Goal: Task Accomplishment & Management: Manage account settings

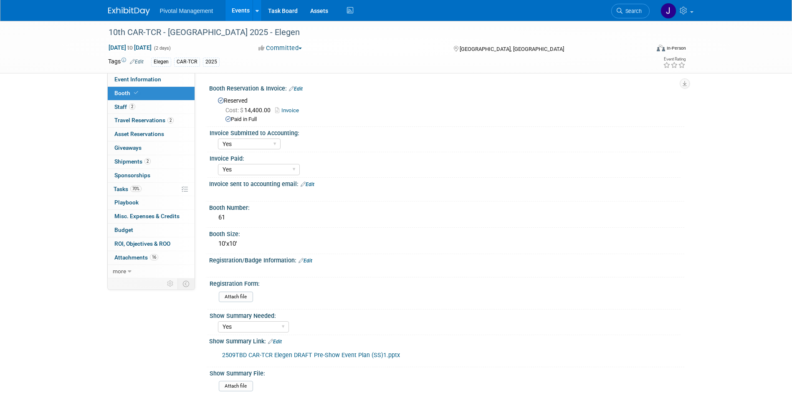
select select "Yes"
click at [152, 79] on span "Event Information" at bounding box center [137, 79] width 47 height 7
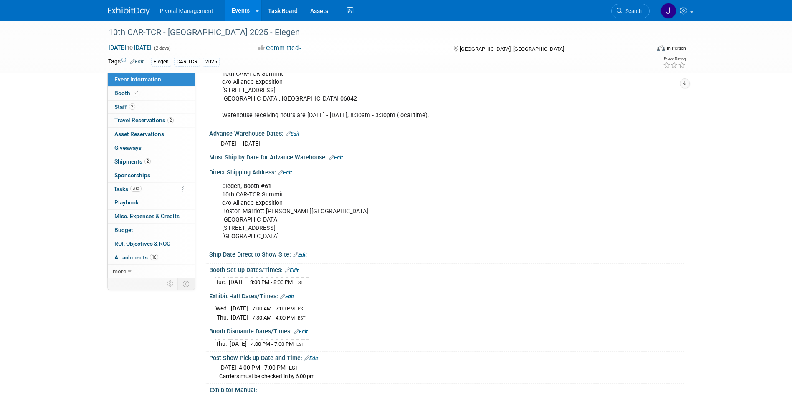
scroll to position [1025, 0]
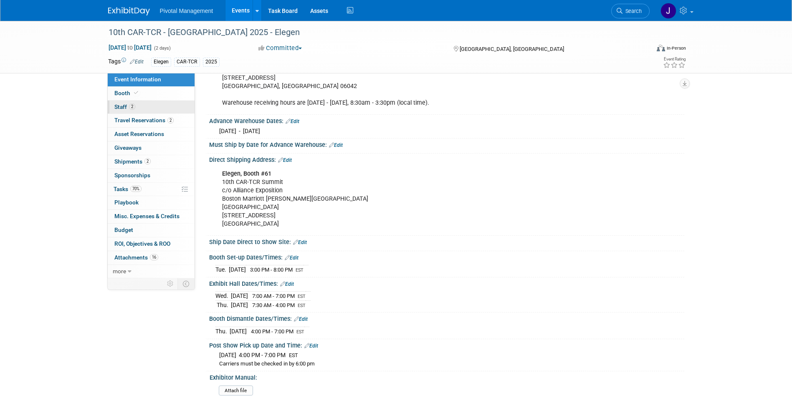
click at [110, 104] on link "2 Staff 2" at bounding box center [151, 107] width 87 height 13
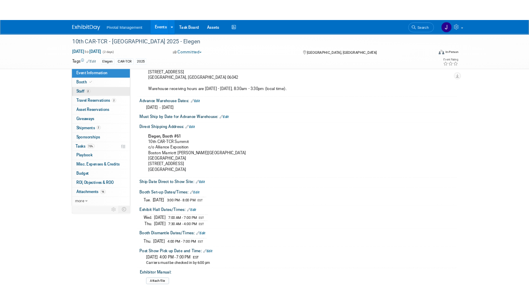
scroll to position [0, 0]
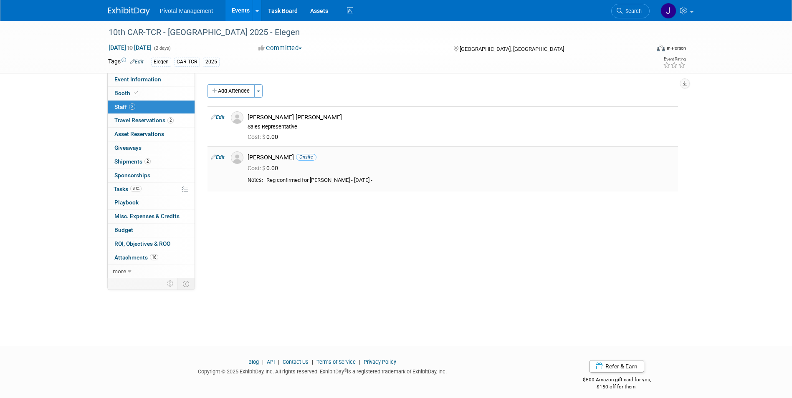
drag, startPoint x: 249, startPoint y: 157, endPoint x: 276, endPoint y: 157, distance: 26.7
click at [276, 157] on div "Nicholas McGlincy Onsite" at bounding box center [461, 158] width 427 height 8
copy div "Nicholas"
click at [363, 200] on div "Event Website: Edit https://car-tcr-summit.com/ Exhibitor Prospectus: Edit Edit" at bounding box center [439, 175] width 489 height 205
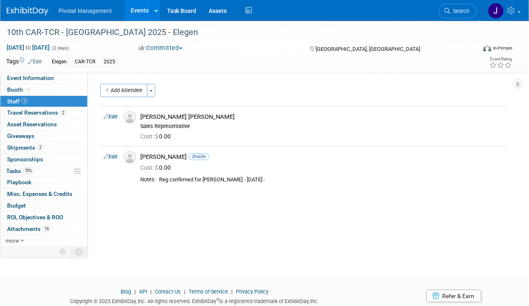
click at [18, 6] on link at bounding box center [33, 7] width 52 height 7
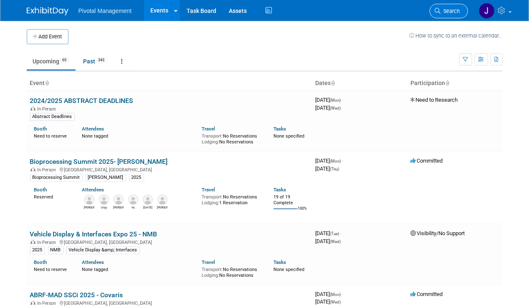
click at [454, 12] on span "Search" at bounding box center [450, 11] width 19 height 6
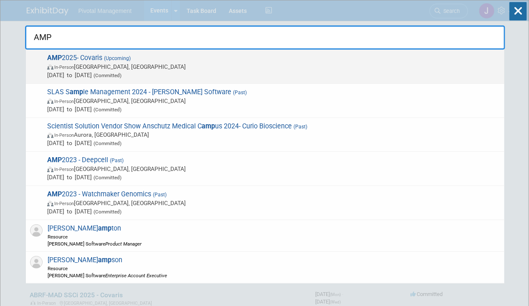
type input "AMP"
click at [377, 75] on span "[DATE] to [DATE] (Committed)" at bounding box center [273, 75] width 453 height 8
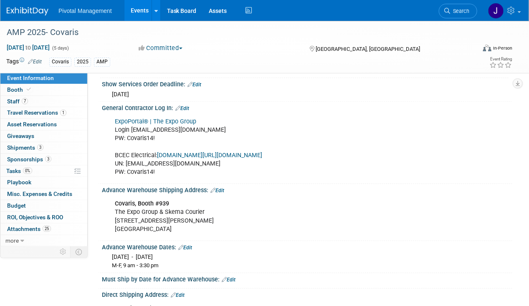
scroll to position [1010, 0]
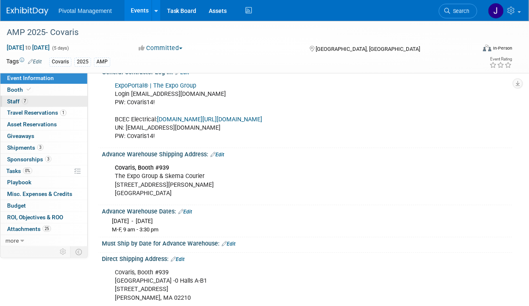
click at [55, 96] on link "7 Staff 7" at bounding box center [43, 101] width 87 height 11
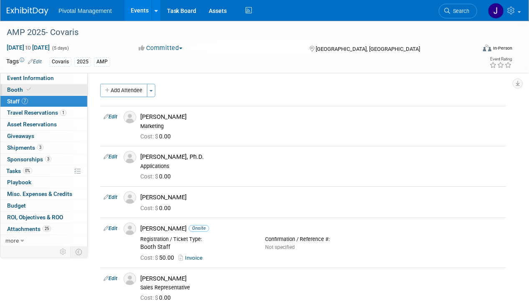
click at [63, 90] on link "Booth" at bounding box center [43, 89] width 87 height 11
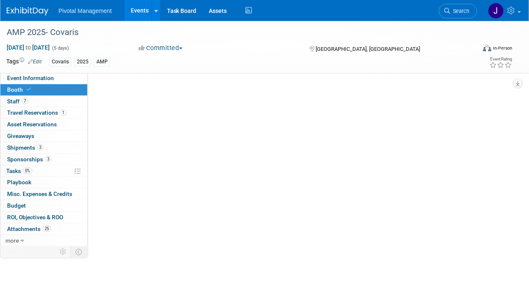
select select "Yes"
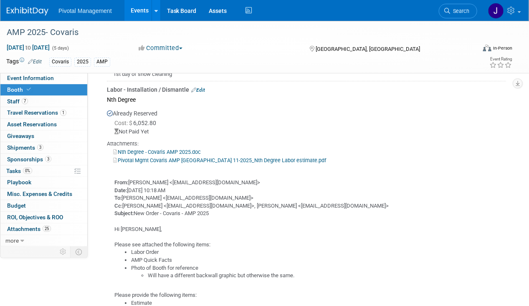
scroll to position [1031, 0]
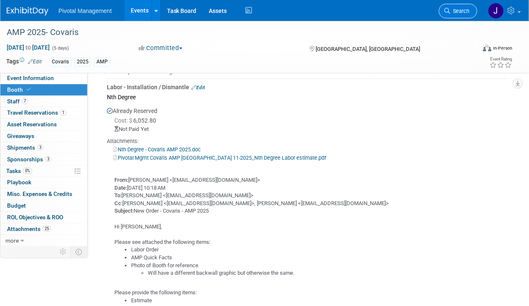
click at [459, 16] on link "Search" at bounding box center [458, 11] width 38 height 15
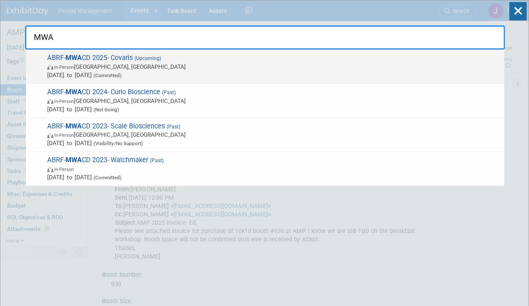
type input "MWA"
click at [249, 63] on span "In-Person Madison, WI" at bounding box center [273, 67] width 453 height 8
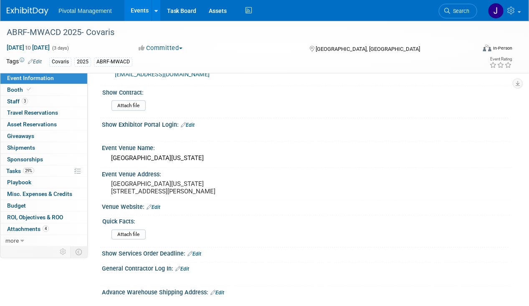
scroll to position [499, 0]
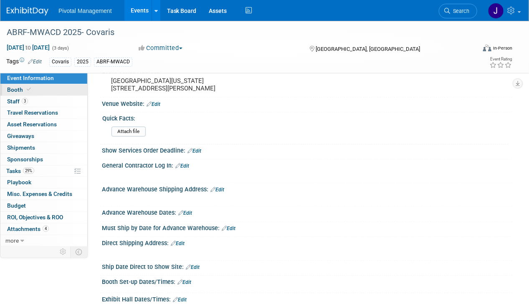
click at [16, 87] on span "Booth" at bounding box center [19, 89] width 25 height 7
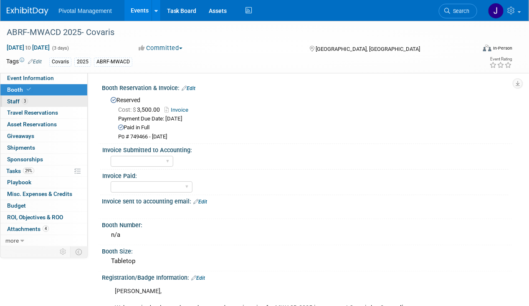
click at [44, 101] on link "3 Staff 3" at bounding box center [43, 101] width 87 height 11
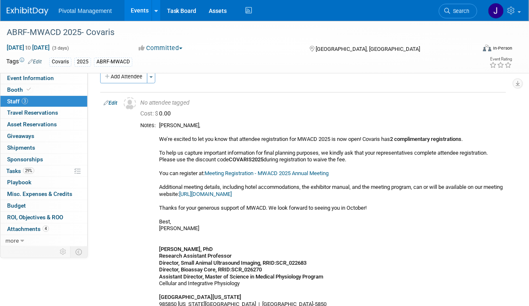
scroll to position [13, 0]
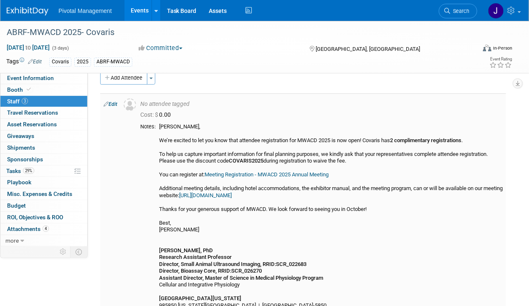
click at [266, 173] on link "Meeting Registration - MWACD 2025 Annual Meeting" at bounding box center [267, 175] width 124 height 6
click at [303, 131] on div "Valerie, We’re excited to let you know that attendee registration for MWACD 202…" at bounding box center [331, 234] width 344 height 221
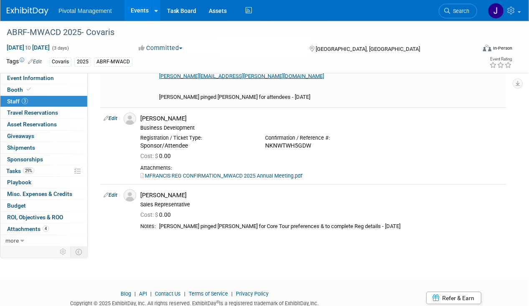
scroll to position [260, 0]
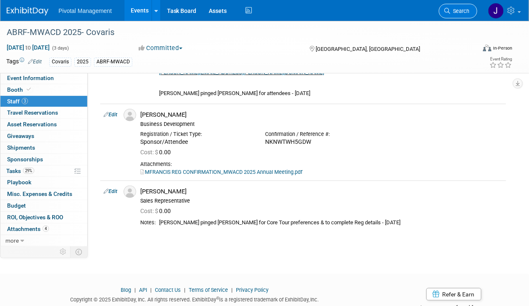
click at [456, 10] on span "Search" at bounding box center [459, 11] width 19 height 6
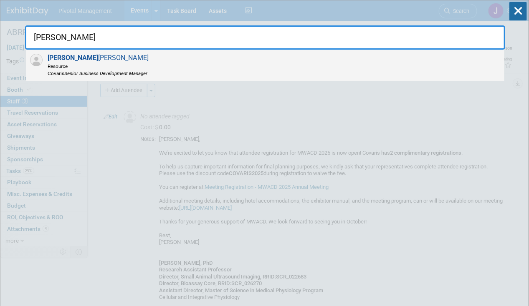
click at [111, 68] on span "Resource" at bounding box center [98, 66] width 101 height 7
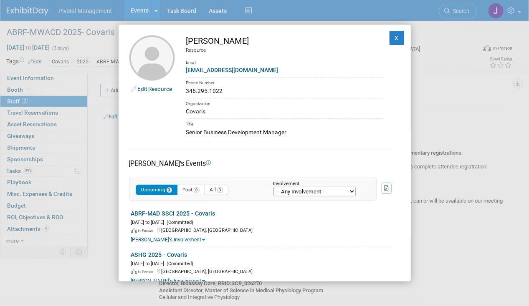
drag, startPoint x: 188, startPoint y: 40, endPoint x: 209, endPoint y: 40, distance: 21.3
click at [209, 40] on div "[PERSON_NAME]" at bounding box center [284, 41] width 197 height 12
copy div "[PERSON_NAME]"
click at [278, 58] on div "Email" at bounding box center [284, 60] width 197 height 12
drag, startPoint x: 259, startPoint y: 42, endPoint x: 212, endPoint y: 42, distance: 47.2
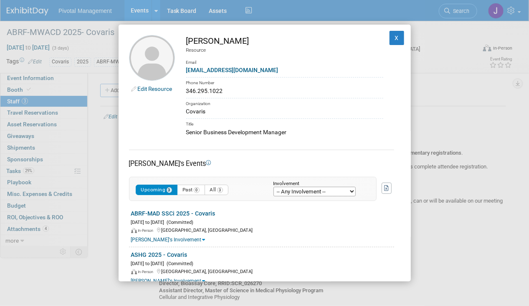
click at [212, 42] on div "Sujash Chatterjee" at bounding box center [284, 41] width 197 height 12
click at [213, 39] on div "Sujash Chatterjee" at bounding box center [284, 41] width 197 height 12
drag, startPoint x: 213, startPoint y: 39, endPoint x: 247, endPoint y: 39, distance: 33.8
click at [247, 39] on div "[PERSON_NAME]" at bounding box center [284, 41] width 197 height 12
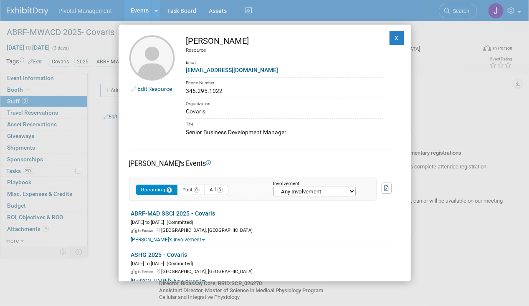
click at [332, 130] on div "Senior Business Development Manager" at bounding box center [284, 132] width 197 height 9
drag, startPoint x: 184, startPoint y: 68, endPoint x: 259, endPoint y: 72, distance: 75.7
click at [259, 72] on td "Sujash Chatterjee Resource Email schatterjee@covaris.com Phone Number 346.295.1…" at bounding box center [279, 86] width 208 height 102
copy link "schatterjee@covaris.com"
drag, startPoint x: 227, startPoint y: 91, endPoint x: 187, endPoint y: 91, distance: 39.7
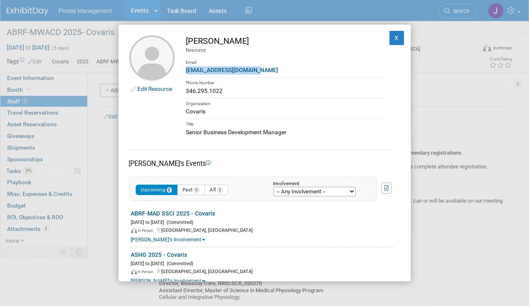
click at [187, 91] on div "346.295.1022" at bounding box center [284, 91] width 197 height 9
copy div "346.295.1022"
drag, startPoint x: 294, startPoint y: 131, endPoint x: 184, endPoint y: 132, distance: 109.8
click at [184, 132] on td "Sujash Chatterjee Resource Email schatterjee@covaris.com Phone Number 346.295.1…" at bounding box center [279, 86] width 208 height 102
copy div "Senior Business Development Manager"
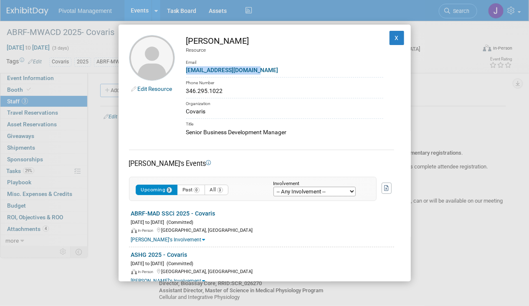
click at [259, 128] on div "Senior Business Development Manager" at bounding box center [284, 132] width 197 height 9
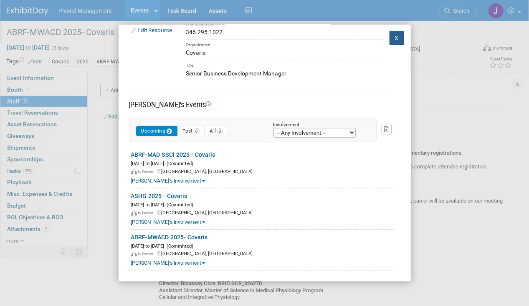
click at [390, 36] on button "X" at bounding box center [397, 38] width 15 height 14
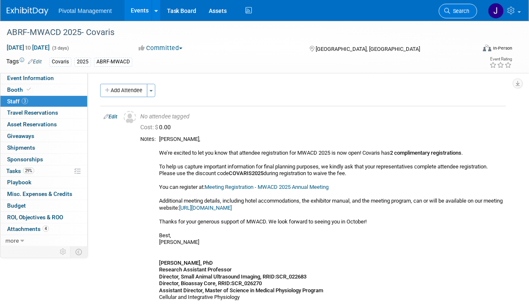
click at [462, 13] on span "Search" at bounding box center [459, 11] width 19 height 6
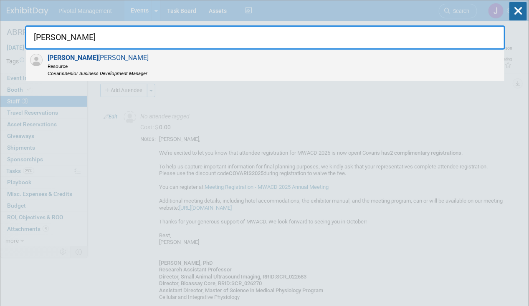
type input "sujash"
click at [200, 64] on div "Sujash Chatterjee Resource Covaris Senior Business Development Manager" at bounding box center [265, 66] width 478 height 32
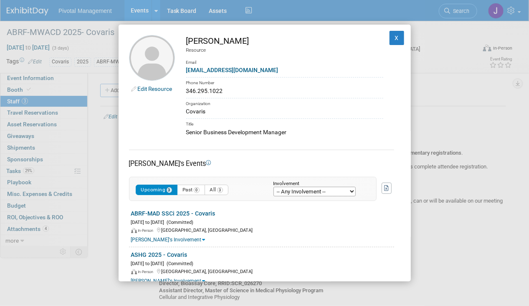
click at [155, 87] on link "Edit Resource" at bounding box center [155, 89] width 35 height 7
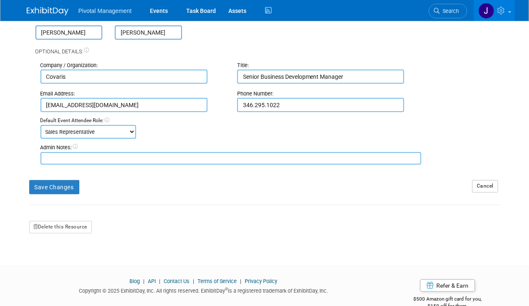
scroll to position [117, 0]
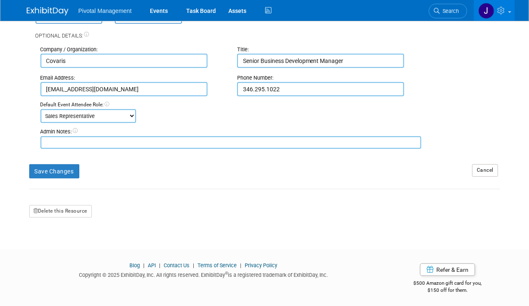
click at [144, 138] on textarea at bounding box center [230, 143] width 381 height 12
paste textarea "Emergency contact: Spouse: [PERSON_NAME] Phone: [PHONE_NUMBER] Email [EMAIL_ADD…"
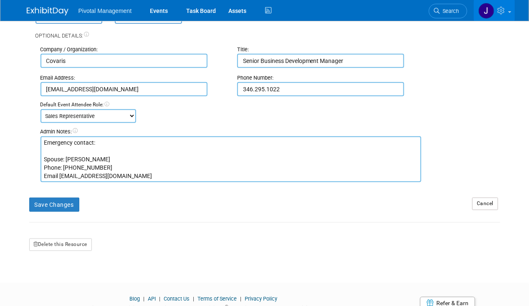
click at [52, 149] on textarea "Emergency contact: Spouse: [PERSON_NAME] Phone: [PHONE_NUMBER] Email [EMAIL_ADD…" at bounding box center [230, 160] width 381 height 46
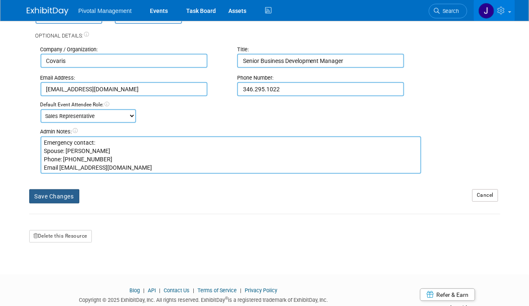
type textarea "Emergency contact: Spouse: [PERSON_NAME] Phone: [PHONE_NUMBER] Email [EMAIL_ADD…"
click at [49, 198] on button "Save Changes" at bounding box center [54, 197] width 50 height 14
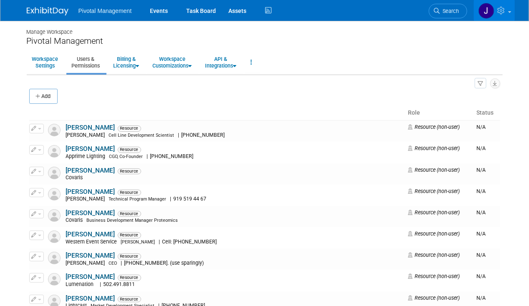
click at [450, 9] on span "Search" at bounding box center [449, 11] width 19 height 6
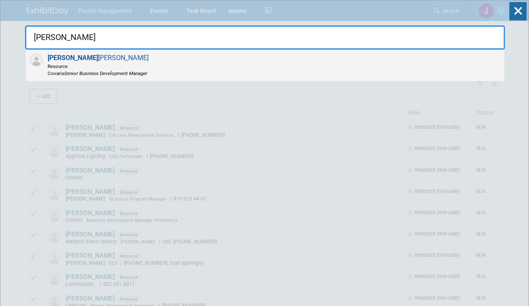
click at [192, 68] on div "Sujash Chatterjee Resource Covaris Senior Business Development Manager" at bounding box center [265, 66] width 478 height 32
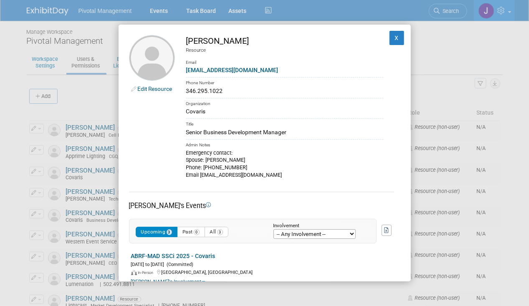
drag, startPoint x: 206, startPoint y: 162, endPoint x: 253, endPoint y: 162, distance: 46.8
click at [253, 162] on div "Emergency contact: Spouse: Moumita Chatterjee Phone: 646-209-7473 Email c.moumi…" at bounding box center [284, 164] width 197 height 30
copy div "Moumita Chatterjee"
drag, startPoint x: 230, startPoint y: 170, endPoint x: 224, endPoint y: 170, distance: 5.4
click at [230, 170] on div "Emergency contact: Spouse: Moumita Chatterjee Phone: 646-209-7473 Email c.moumi…" at bounding box center [284, 164] width 197 height 30
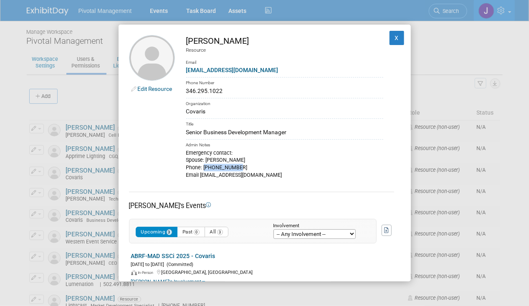
drag, startPoint x: 204, startPoint y: 167, endPoint x: 252, endPoint y: 167, distance: 48.0
click at [252, 167] on div "Emergency contact: Spouse: Moumita Chatterjee Phone: 646-209-7473 Email c.moumi…" at bounding box center [284, 164] width 197 height 30
copy div "646-209-7473"
click at [390, 38] on button "X" at bounding box center [397, 38] width 15 height 14
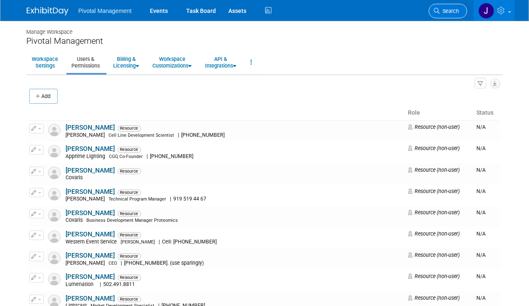
drag, startPoint x: 437, startPoint y: 5, endPoint x: 443, endPoint y: 6, distance: 6.7
click at [437, 5] on link "Search" at bounding box center [448, 11] width 38 height 15
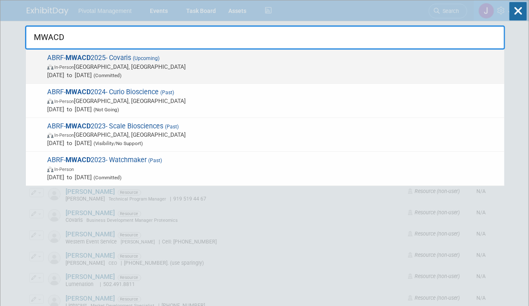
type input "MWACD"
click at [339, 59] on span "ABRF- MWACD 2025- Covaris (Upcoming) In-Person Madison, WI Oct 22, 2025 to Oct …" at bounding box center [273, 66] width 456 height 25
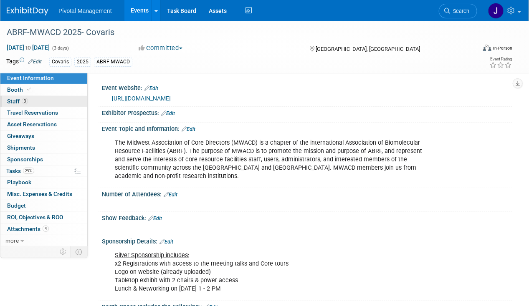
click at [22, 103] on span "3" at bounding box center [25, 101] width 6 height 6
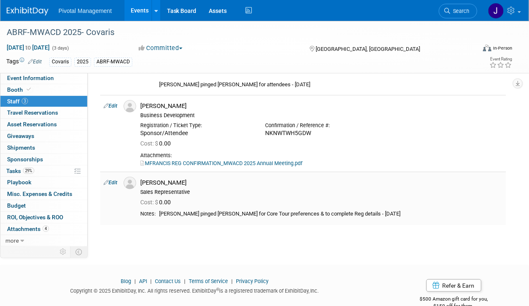
click at [114, 181] on link "Edit" at bounding box center [111, 183] width 14 height 6
select select "8924b151-304e-4209-bd65-fe7ae52abedc"
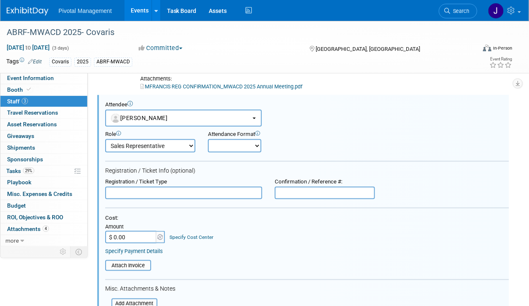
click at [249, 144] on select "Onsite Remote" at bounding box center [234, 145] width 53 height 13
select select "1"
click at [208, 139] on select "Onsite Remote" at bounding box center [234, 145] width 53 height 13
click at [154, 188] on input "text" at bounding box center [183, 193] width 157 height 13
click at [277, 190] on input "text" at bounding box center [325, 193] width 100 height 13
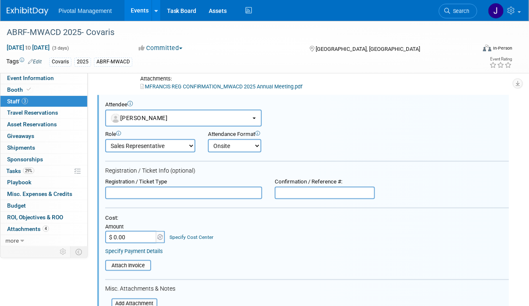
paste input "JHN2HQGD83W"
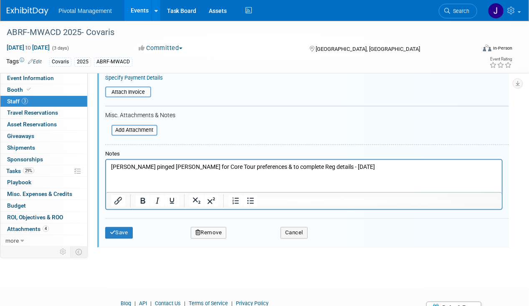
scroll to position [520, 0]
type input "JHN2HQGD83W"
click at [132, 127] on input "file" at bounding box center [106, 129] width 99 height 9
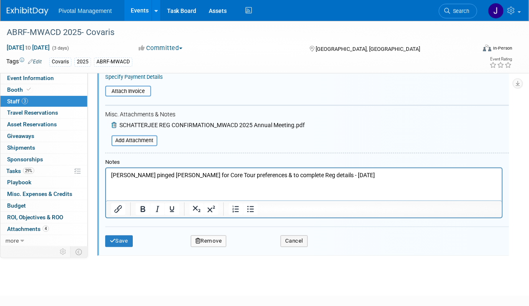
click at [142, 175] on p "Jess pinged Sujash for Core Tour preferences & to complete Reg details - 08.18.…" at bounding box center [304, 176] width 386 height 8
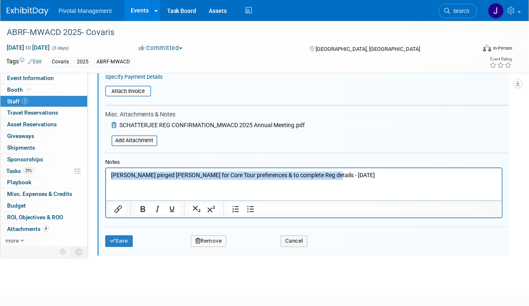
click at [142, 175] on p "Jess pinged Sujash for Core Tour preferences & to complete Reg details - 08.18.…" at bounding box center [304, 176] width 386 height 8
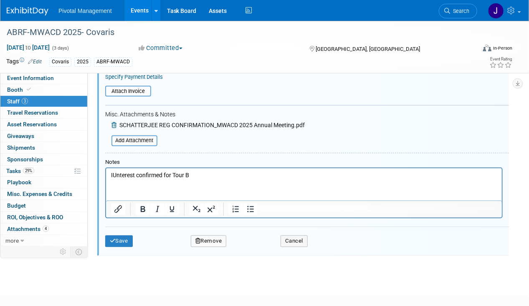
click at [116, 174] on p "IUnterest confirmed for Tour B" at bounding box center [304, 176] width 386 height 8
click at [194, 172] on p "Interest confirmed for Tour B" at bounding box center [304, 176] width 386 height 8
drag, startPoint x: 173, startPoint y: 174, endPoint x: 168, endPoint y: 172, distance: 5.3
click at [168, 172] on p "Interest confirmed for Tour B" at bounding box center [304, 176] width 386 height 8
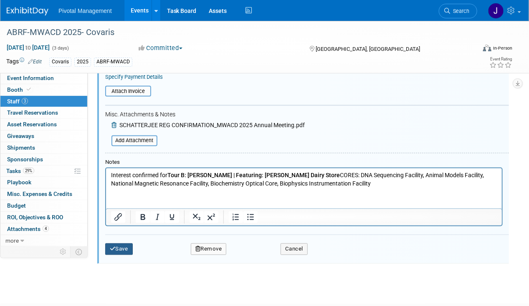
click at [124, 247] on button "Save" at bounding box center [119, 250] width 28 height 12
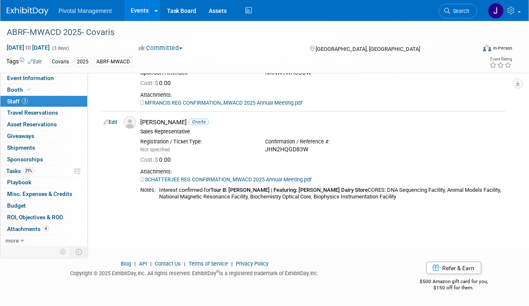
scroll to position [328, 0]
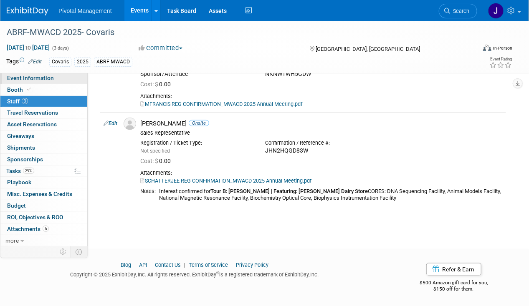
click at [27, 80] on span "Event Information" at bounding box center [30, 78] width 47 height 7
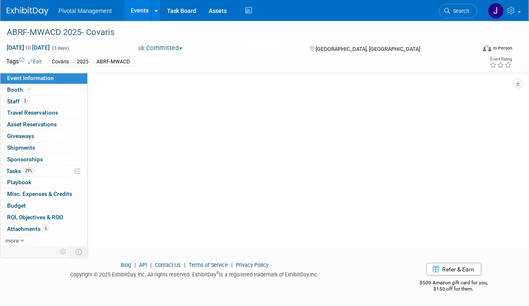
scroll to position [0, 0]
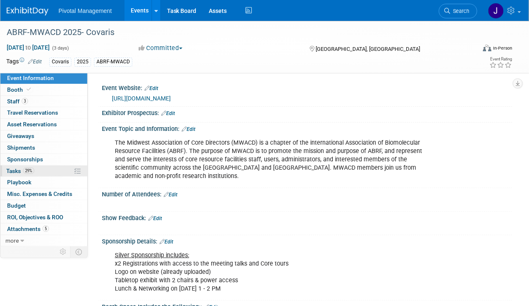
click at [26, 170] on span "29%" at bounding box center [28, 171] width 11 height 6
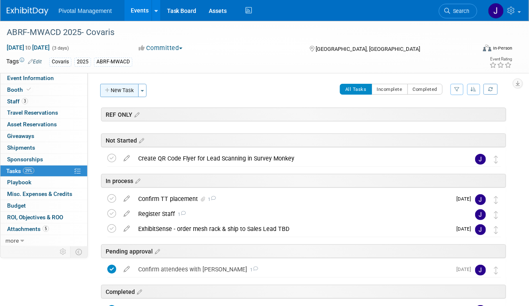
click at [124, 88] on button "New Task" at bounding box center [119, 90] width 38 height 13
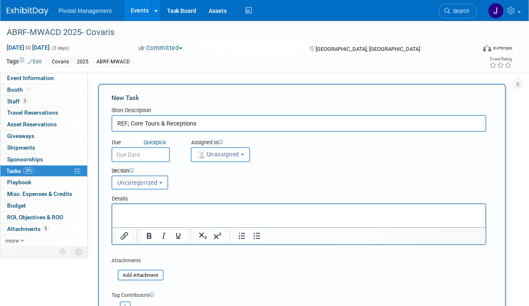
click at [128, 121] on input "REF; Core Tours & Receptions" at bounding box center [298, 123] width 375 height 17
click at [131, 121] on input "REF; Core Tours & Receptions" at bounding box center [298, 123] width 375 height 17
type input "REF: Programming - Core Tours & Receptions"
click at [149, 208] on p "Rich Text Area. Press ALT-0 for help." at bounding box center [299, 212] width 364 height 8
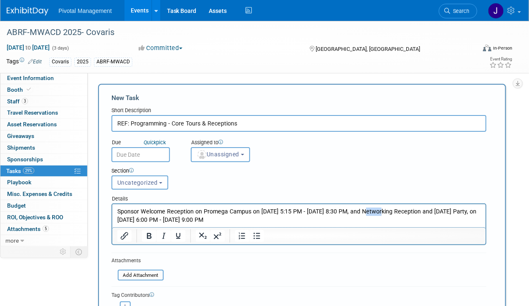
drag, startPoint x: 376, startPoint y: 210, endPoint x: 364, endPoint y: 210, distance: 12.1
click at [364, 210] on p "Sponsor Welcome Reception on Promega Campus on 10/22/25, 5:15 PM - 10/22/25, 8:…" at bounding box center [299, 216] width 364 height 17
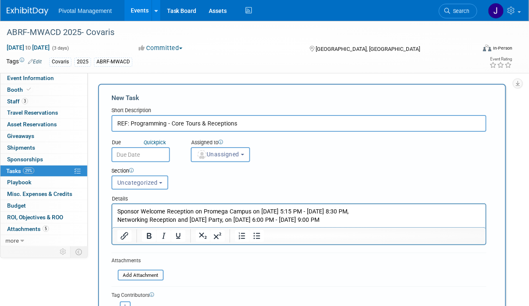
click at [369, 211] on p "Sponsor Welcome Reception on Promega Campus on 10/22/25, 5:15 PM - 10/22/25, 8:…" at bounding box center [299, 212] width 364 height 8
click at [119, 208] on p "Sponsor Welcome Reception on Promega Campus on [DATE] 5:15 PM - [DATE] 8:30 PM" at bounding box center [299, 212] width 364 height 8
click at [117, 209] on p "Sponsor Welcome Reception on Promega Campus on 10/22/25, 5:15 PM - 10/22/25, 8:…" at bounding box center [299, 212] width 364 height 8
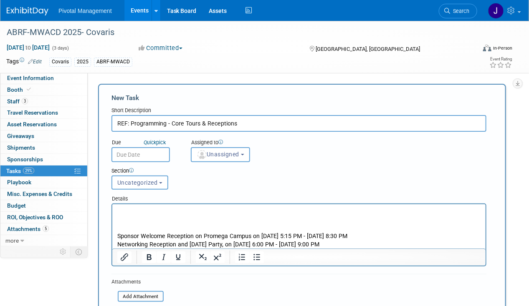
click at [159, 210] on p "Rich Text Area. Press ALT-0 for help." at bounding box center [299, 212] width 364 height 8
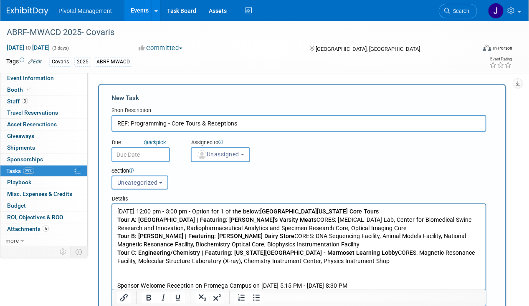
click at [287, 209] on b "University of Wisconsin Core Tours" at bounding box center [319, 211] width 119 height 7
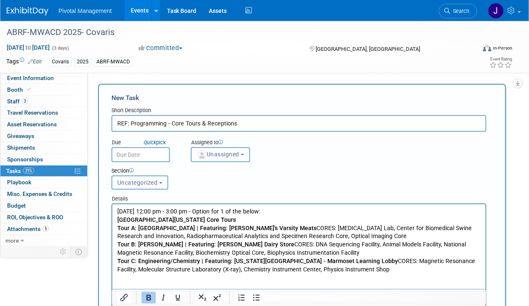
click at [252, 230] on p "University of Wisconsin Core Tours Tour A: West End | Featuring: Bucky's Varsit…" at bounding box center [299, 245] width 364 height 58
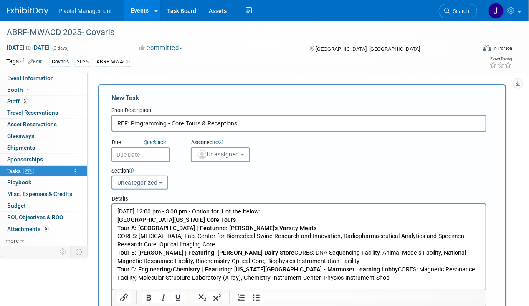
click at [237, 245] on p "CORES: Flow Cytometry Lab, Center for Biomedical Swine Research and Innovation,…" at bounding box center [299, 257] width 364 height 50
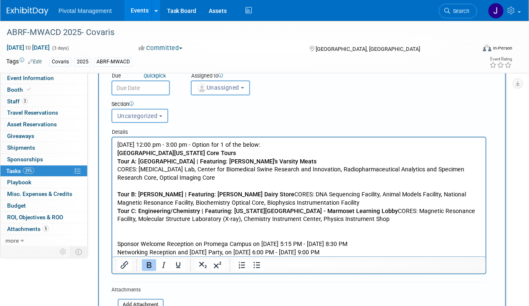
scroll to position [85, 0]
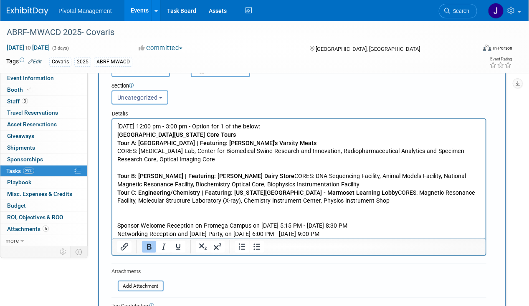
click at [324, 182] on p "Tour B: Henry Mall | Featuring: Babcock Dairy Store CORES: DNA Sequencing Facil…" at bounding box center [299, 184] width 364 height 41
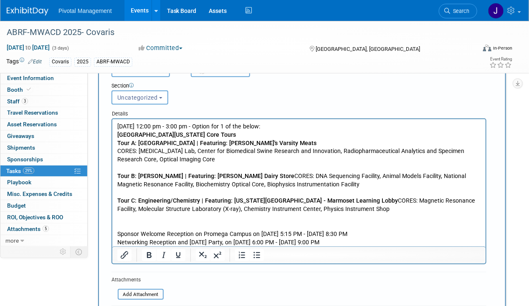
click at [253, 175] on p "Tour B: Henry Mall | Featuring: Babcock Dairy Store CORES: DNA Sequencing Facil…" at bounding box center [299, 176] width 364 height 25
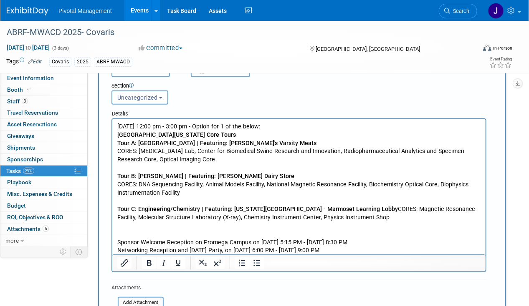
click at [397, 208] on p "Tour C: Engineering/Chemistry | Featuring: Wisconsin National Primate Center - …" at bounding box center [299, 209] width 364 height 25
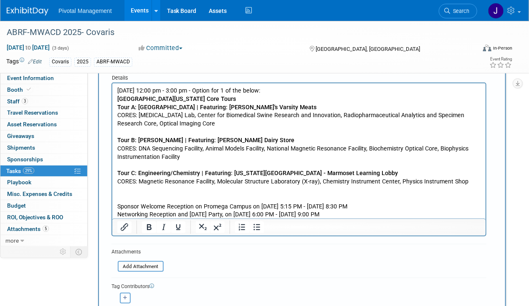
scroll to position [132, 0]
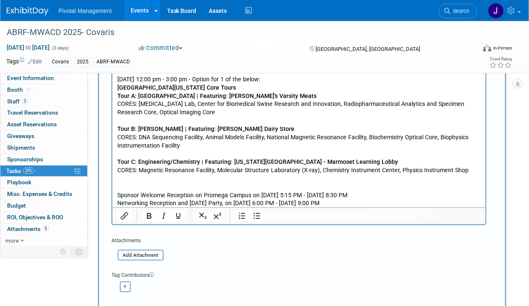
click at [111, 179] on div "New Task Short Description REF: Programming - Core Tours & Receptions Due Quick…" at bounding box center [302, 143] width 408 height 382
click at [142, 181] on p "Rich Text Area. Press ALT-0 for help." at bounding box center [299, 179] width 364 height 8
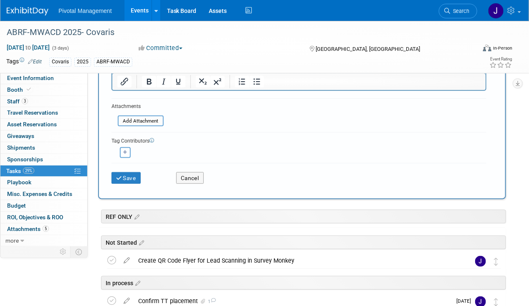
scroll to position [260, 0]
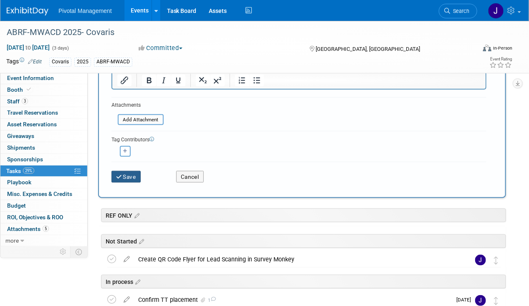
click at [126, 175] on button "Save" at bounding box center [125, 177] width 29 height 12
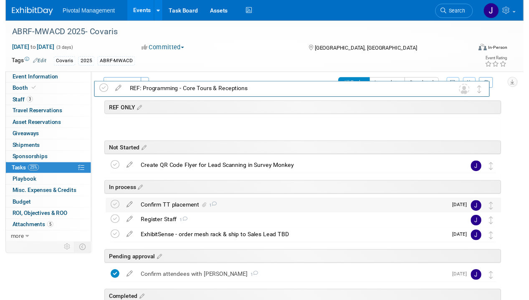
scroll to position [0, 0]
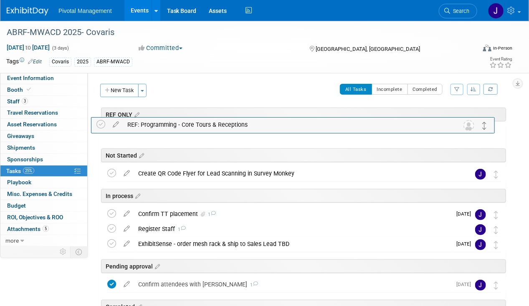
drag, startPoint x: 494, startPoint y: 246, endPoint x: 483, endPoint y: 124, distance: 122.8
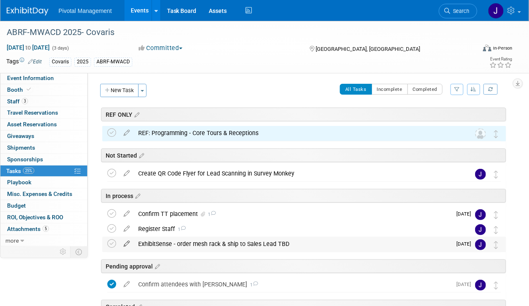
click at [127, 244] on icon at bounding box center [126, 242] width 15 height 10
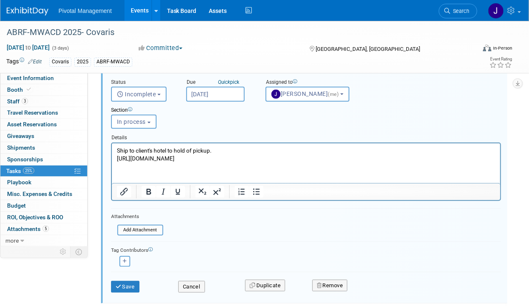
scroll to position [199, 0]
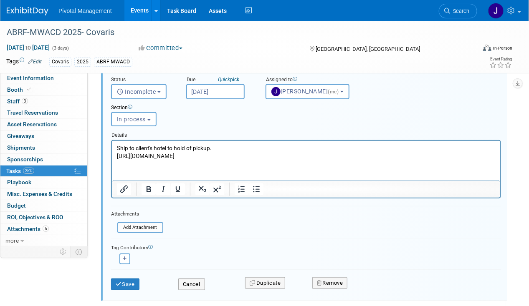
type input "ExhibitSense - order mesh rack & ship to Sales Lead - Michael"
click at [342, 156] on p "Ship to client's hotel to hold of pickup. https://www.amazon.com/dp/B0DFMBXVP3?…" at bounding box center [305, 152] width 379 height 16
drag, startPoint x: 336, startPoint y: 154, endPoint x: 36, endPoint y: 147, distance: 299.9
click at [111, 147] on html "Ship to client's hotel to hold of pickup. https://www.amazon.com/dp/B0DFMBXVP3?…" at bounding box center [305, 150] width 388 height 19
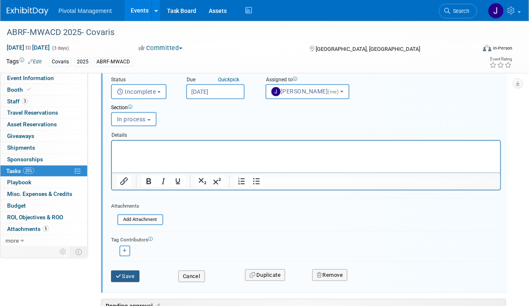
click at [121, 276] on icon "submit" at bounding box center [119, 276] width 7 height 5
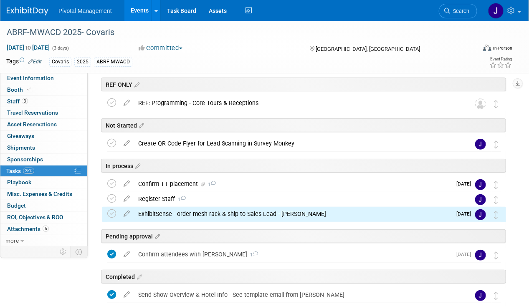
scroll to position [30, 0]
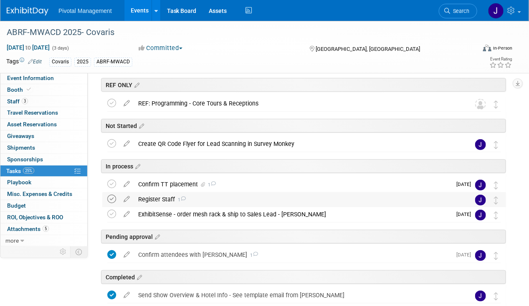
click at [108, 197] on icon at bounding box center [111, 199] width 9 height 9
click at [395, 195] on div "Register Staff 1" at bounding box center [296, 199] width 324 height 14
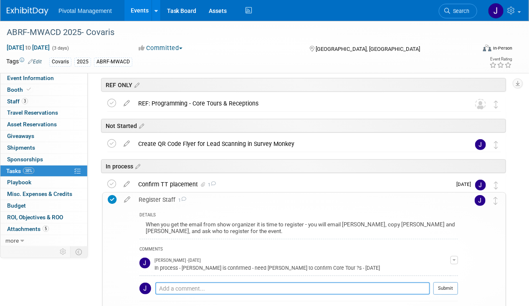
click at [230, 283] on textarea at bounding box center [292, 289] width 275 height 13
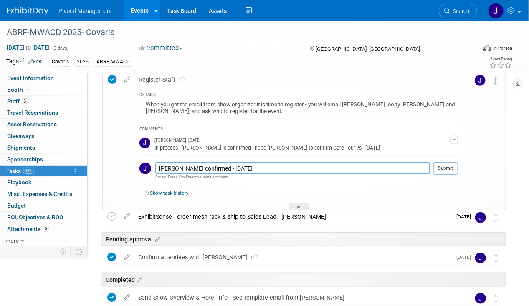
scroll to position [150, 0]
type textarea "Sujash confirmed - 08.21.25"
click at [445, 167] on button "Submit" at bounding box center [445, 168] width 25 height 13
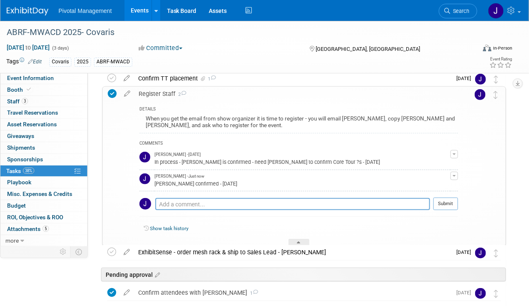
scroll to position [103, 0]
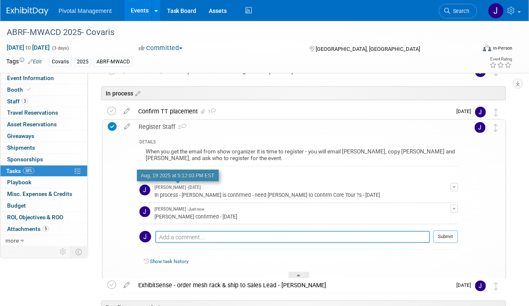
drag, startPoint x: 142, startPoint y: 123, endPoint x: 159, endPoint y: 186, distance: 65.7
click at [159, 186] on td "Register Staff 2 DETAILS When you get the email from show organizer it is time …" at bounding box center [296, 199] width 324 height 159
drag, startPoint x: 159, startPoint y: 186, endPoint x: 339, endPoint y: 157, distance: 182.7
click at [339, 157] on div "When you get the email from show organizer it is time to register - you will em…" at bounding box center [298, 157] width 319 height 20
click at [164, 125] on div "Register Staff 2" at bounding box center [296, 127] width 324 height 14
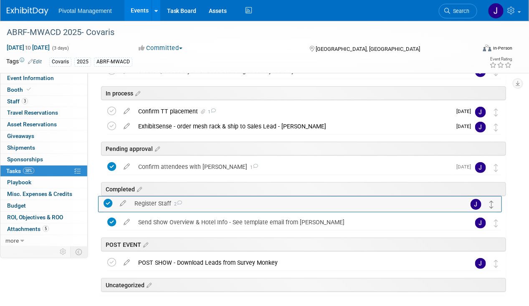
drag, startPoint x: 497, startPoint y: 125, endPoint x: 493, endPoint y: 203, distance: 78.2
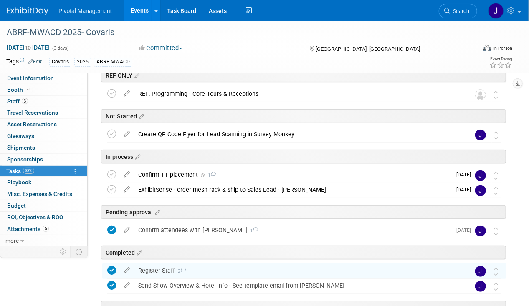
scroll to position [0, 0]
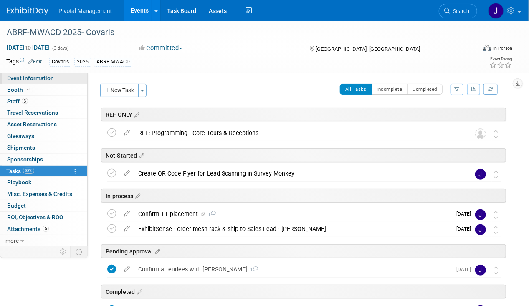
click at [18, 78] on span "Event Information" at bounding box center [30, 78] width 47 height 7
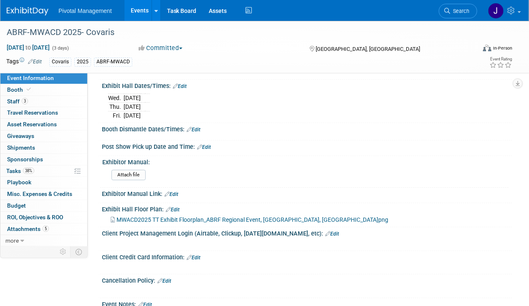
scroll to position [749, 0]
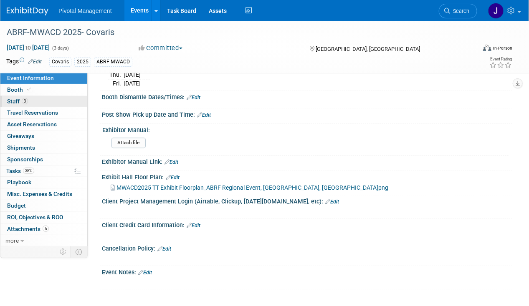
click at [24, 103] on span "3" at bounding box center [25, 101] width 6 height 6
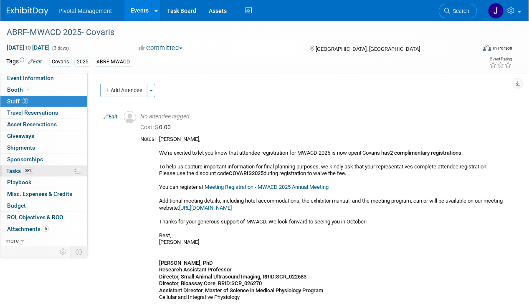
click at [28, 168] on span "38%" at bounding box center [28, 171] width 11 height 6
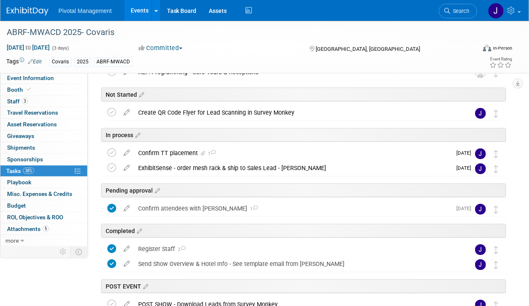
scroll to position [51, 0]
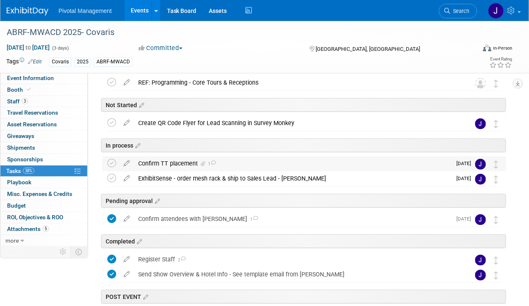
click at [164, 157] on div "Confirm TT placement 1" at bounding box center [292, 164] width 317 height 14
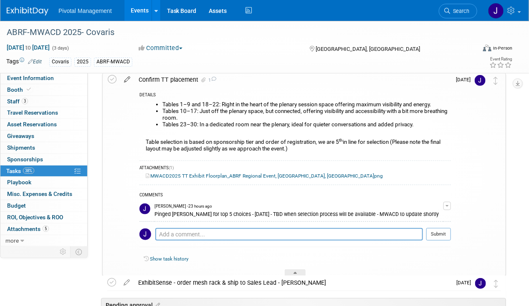
scroll to position [160, 0]
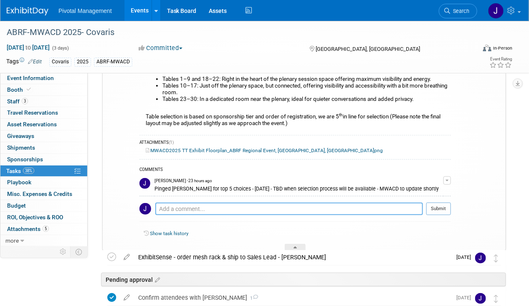
click at [186, 205] on textarea at bounding box center [289, 209] width 268 height 13
paste textarea "#4 #5 #6 #7 #9"
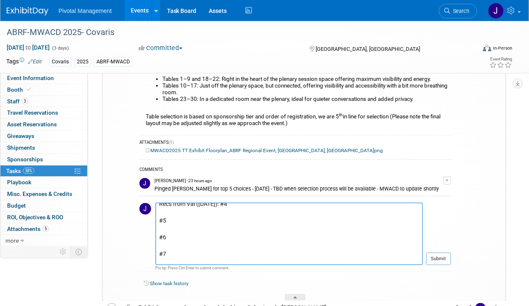
scroll to position [0, 0]
click at [164, 217] on textarea "Recs from Val (08.21.25): #4 #5 #6 #7 #9" at bounding box center [289, 234] width 268 height 63
click at [157, 215] on textarea "Recs from Val (08.21.25): #4 #5 #6 #7 #9" at bounding box center [289, 234] width 268 height 63
click at [157, 221] on textarea "Recs from Val (08.21.25): #4, #5 #6 #7 #9" at bounding box center [289, 234] width 268 height 62
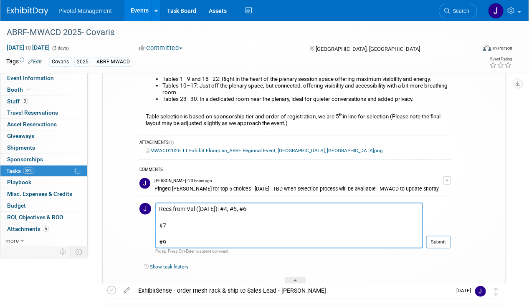
click at [157, 223] on textarea "Recs from Val (08.21.25): #4, #5, #6 #7 #9" at bounding box center [289, 226] width 268 height 46
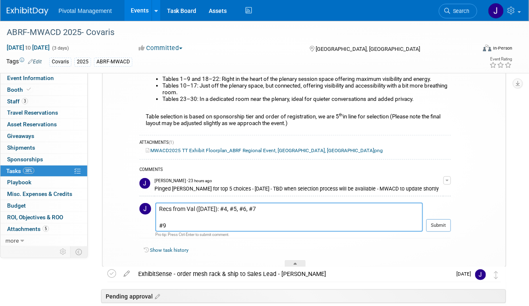
click at [157, 224] on textarea "Recs from Val (08.21.25): #4, #5, #6, #7 #9" at bounding box center [289, 217] width 268 height 29
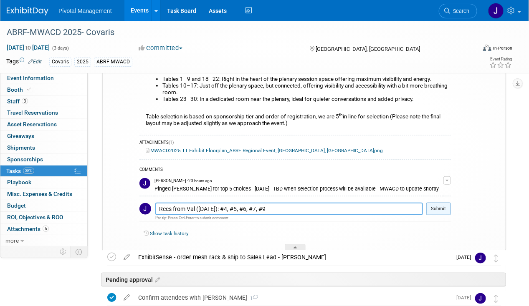
type textarea "Recs from Val (08.21.25): #4, #5, #6, #7, #9"
click at [440, 203] on button "Submit" at bounding box center [438, 209] width 25 height 13
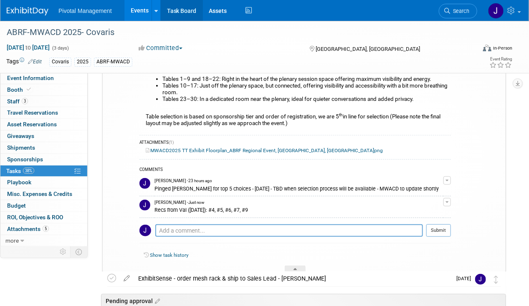
drag, startPoint x: 143, startPoint y: 11, endPoint x: 193, endPoint y: 16, distance: 50.4
click at [143, 11] on link "Events" at bounding box center [139, 10] width 30 height 21
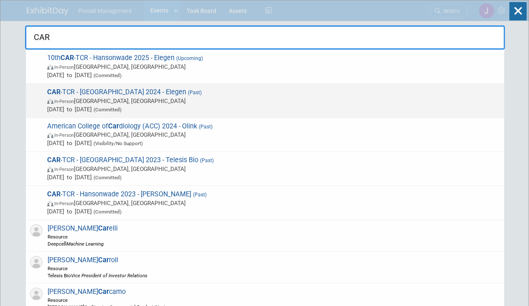
type input "CAR"
click at [345, 85] on div "CAR -TCR - [GEOGRAPHIC_DATA] 2024 - Elegen (Past) In-Person [GEOGRAPHIC_DATA], …" at bounding box center [265, 101] width 478 height 34
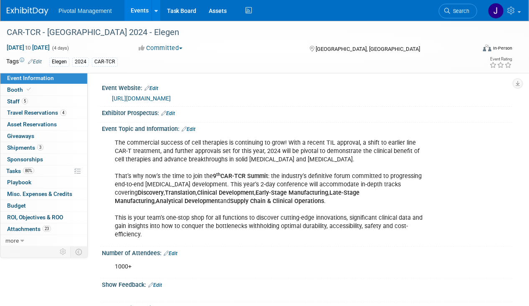
click at [453, 7] on link "Search" at bounding box center [458, 11] width 38 height 15
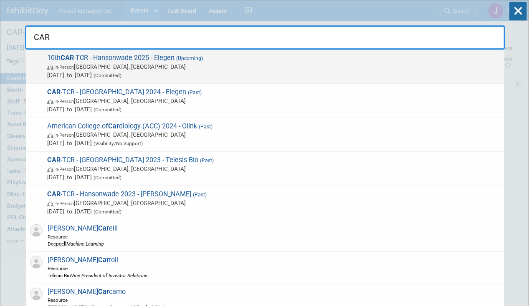
type input "CAR"
click at [199, 61] on span "10th CAR -TCR - [GEOGRAPHIC_DATA] 2025 - Elegen (Upcoming) In-Person [GEOGRAPHI…" at bounding box center [273, 66] width 456 height 25
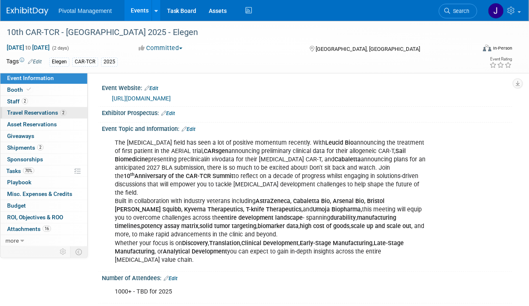
click at [28, 112] on span "Travel Reservations 2" at bounding box center [36, 112] width 59 height 7
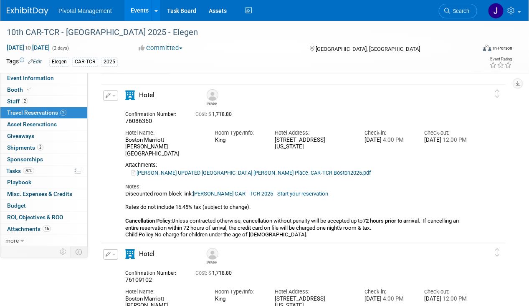
scroll to position [23, 0]
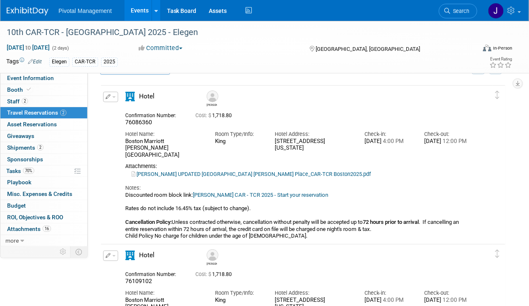
click at [38, 9] on img at bounding box center [28, 11] width 42 height 8
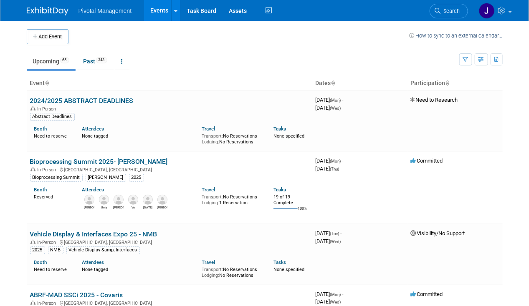
click at [454, 10] on span "Search" at bounding box center [450, 11] width 19 height 6
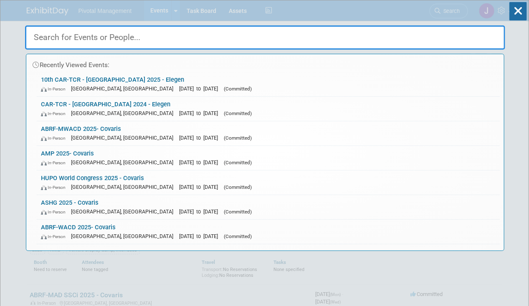
click at [114, 38] on input "text" at bounding box center [265, 37] width 480 height 24
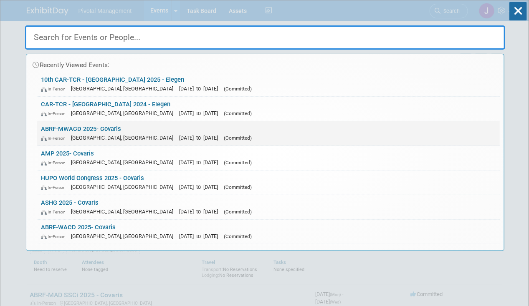
click at [106, 124] on link "ABRF-MWACD 2025- Covaris In-Person Madison, WI Oct 22, 2025 to Oct 24, 2025 (Co…" at bounding box center [268, 133] width 463 height 24
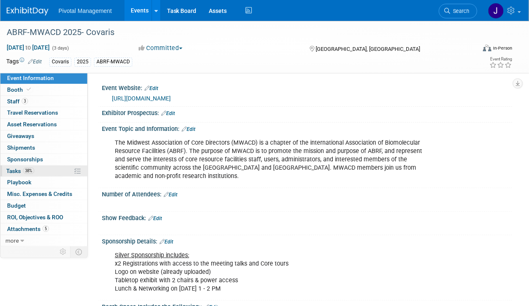
click at [26, 166] on link "38% Tasks 38%" at bounding box center [43, 171] width 87 height 11
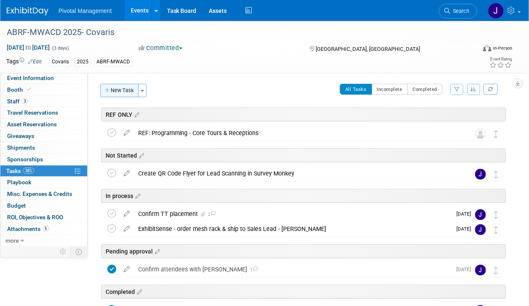
click at [129, 90] on button "New Task" at bounding box center [119, 90] width 38 height 13
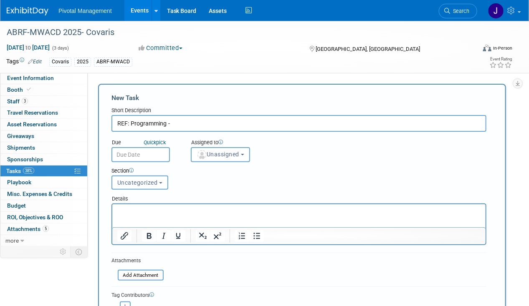
type input "REF: Programming -"
click at [143, 216] on html at bounding box center [298, 210] width 373 height 12
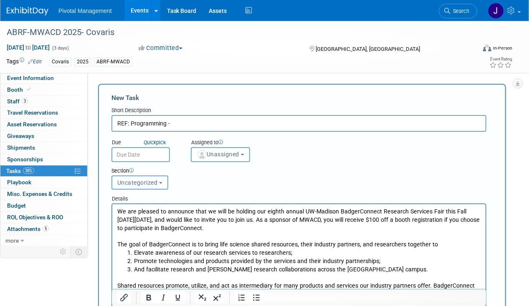
click at [142, 183] on span "Uncategorized" at bounding box center [137, 183] width 40 height 7
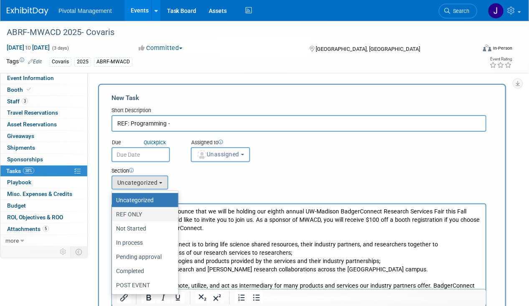
click at [150, 215] on label "REF ONLY" at bounding box center [143, 214] width 54 height 11
click at [113, 215] on input "REF ONLY" at bounding box center [110, 214] width 5 height 5
select select "11273469"
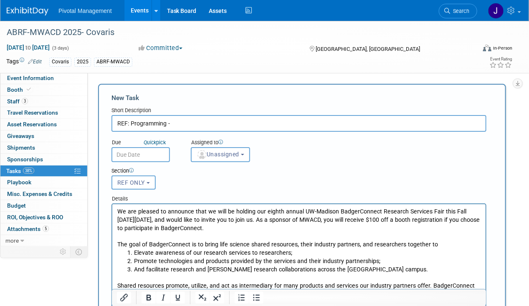
click at [136, 158] on input "text" at bounding box center [140, 154] width 58 height 15
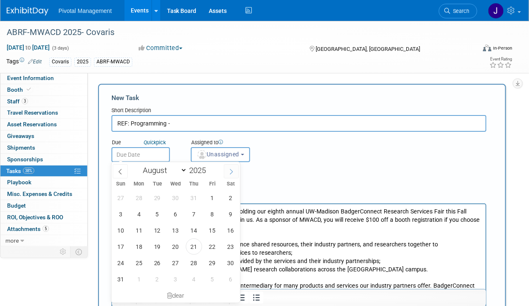
click at [229, 172] on icon at bounding box center [231, 172] width 6 height 6
select select "8"
click at [210, 233] on span "19" at bounding box center [212, 231] width 16 height 16
type input "Sep 19, 2025"
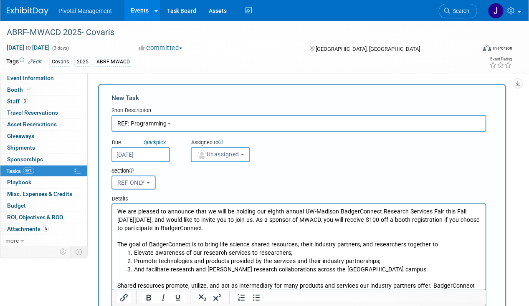
drag, startPoint x: 174, startPoint y: 135, endPoint x: 179, endPoint y: 130, distance: 6.8
click at [174, 135] on div "Due Quick pick Sep 19, 2025" at bounding box center [144, 148] width 79 height 27
click at [184, 125] on input "REF: Programming -" at bounding box center [298, 123] width 375 height 17
paste input "BadgerConnect Research Services Fair Oct. 21st @ UW-Madison"
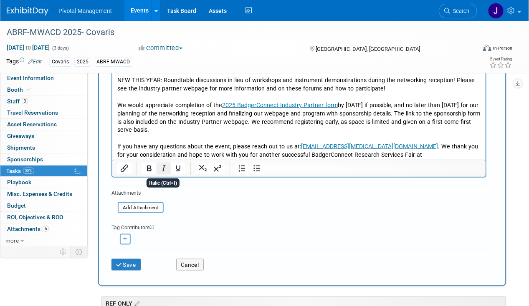
scroll to position [305, 0]
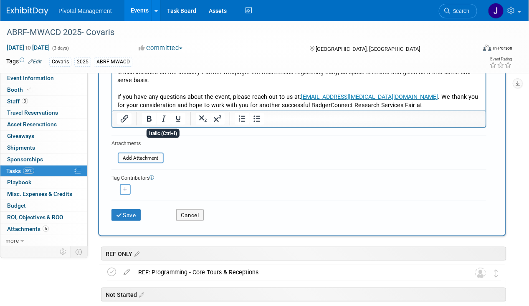
type input "REF: Programming - BadgerConnect Research Services Fair Oct. 21st @ UW-Madison"
click at [131, 219] on div "Save Cancel" at bounding box center [298, 213] width 375 height 27
click at [156, 215] on div "Save" at bounding box center [137, 212] width 65 height 17
click at [127, 210] on button "Save" at bounding box center [125, 216] width 29 height 12
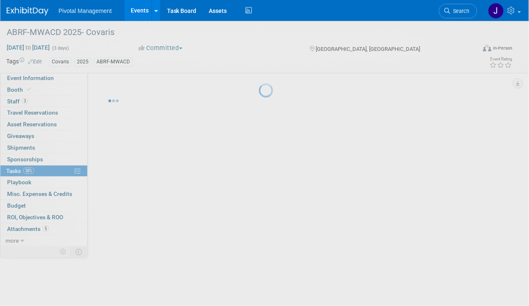
scroll to position [0, 0]
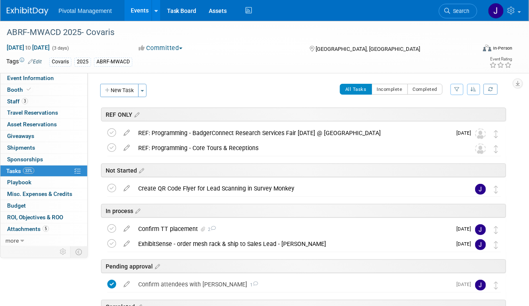
click at [136, 17] on link "Events" at bounding box center [139, 10] width 30 height 21
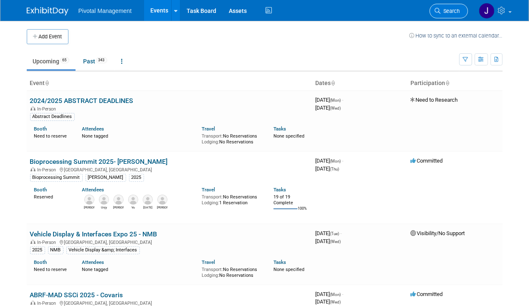
click at [453, 13] on span "Search" at bounding box center [450, 11] width 19 height 6
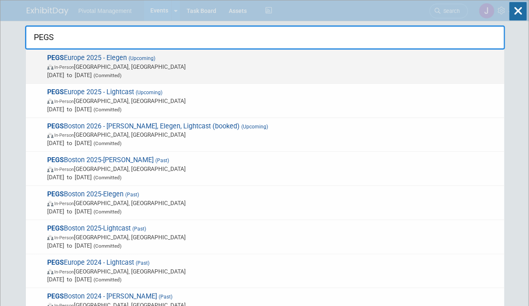
type input "PEGS"
click at [213, 73] on span "Nov 11, 2025 to Nov 13, 2025 (Committed)" at bounding box center [273, 75] width 453 height 8
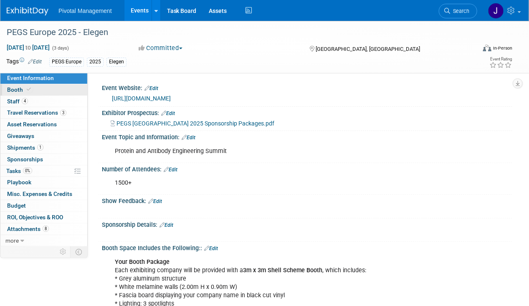
click at [42, 94] on link "Booth" at bounding box center [43, 89] width 87 height 11
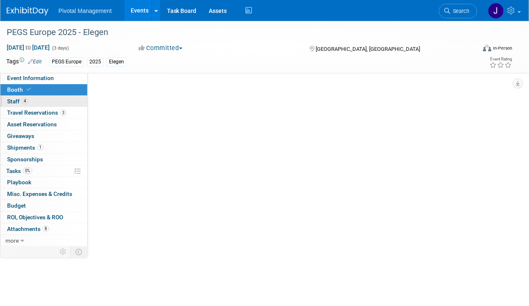
select select "Yes"
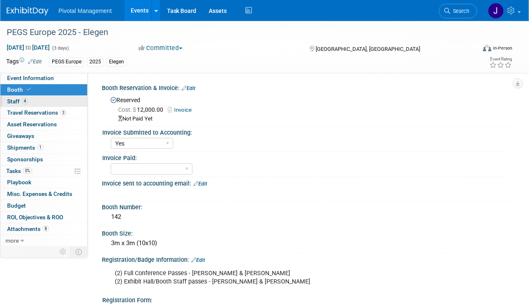
click at [43, 96] on link "4 Staff 4" at bounding box center [43, 101] width 87 height 11
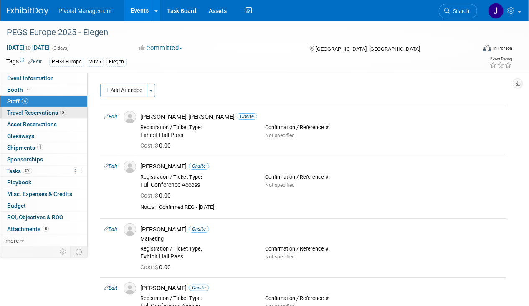
click at [20, 113] on span "Travel Reservations 3" at bounding box center [36, 112] width 59 height 7
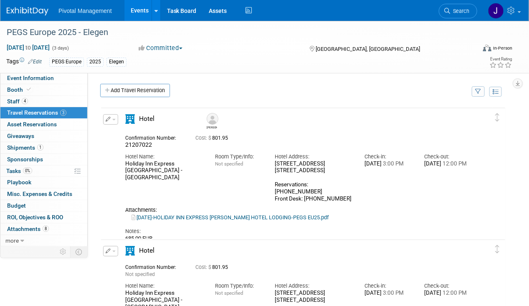
click at [106, 117] on icon "button" at bounding box center [108, 119] width 5 height 5
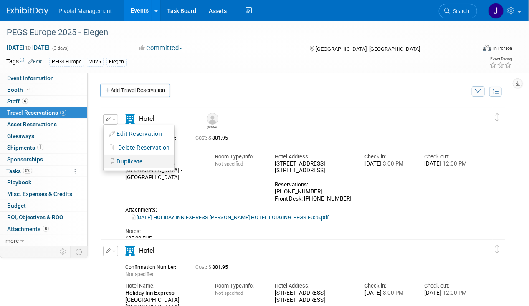
click at [127, 159] on button "Duplicate" at bounding box center [139, 162] width 71 height 12
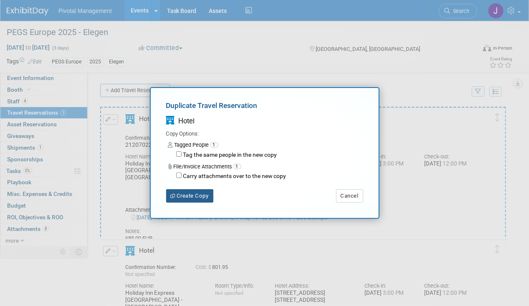
click at [188, 195] on button "Create Copy" at bounding box center [189, 196] width 47 height 13
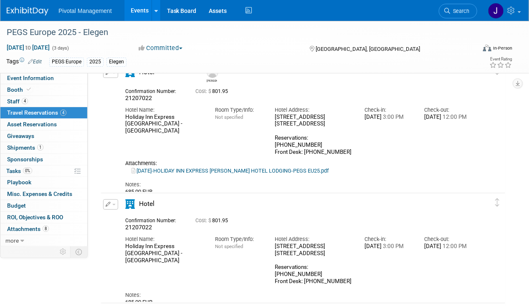
scroll to position [106, 0]
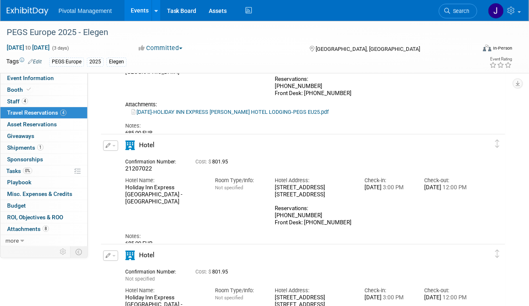
click at [104, 144] on button "button" at bounding box center [110, 146] width 15 height 10
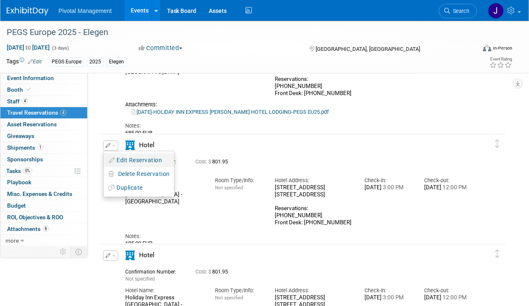
click at [134, 158] on button "Edit Reservation" at bounding box center [139, 160] width 71 height 12
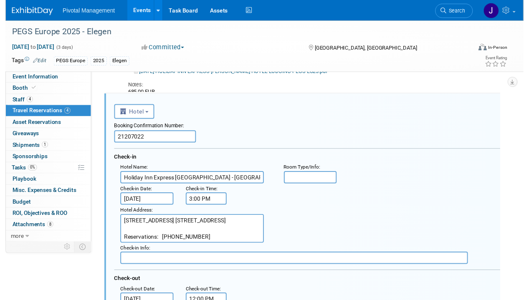
scroll to position [0, 0]
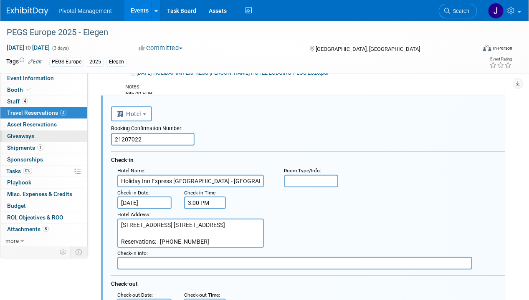
drag, startPoint x: 154, startPoint y: 137, endPoint x: 61, endPoint y: 134, distance: 93.2
type input "86377690"
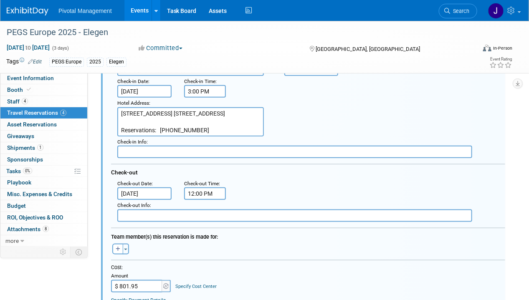
scroll to position [257, 0]
click at [146, 191] on input "Nov 14, 2025" at bounding box center [144, 193] width 54 height 13
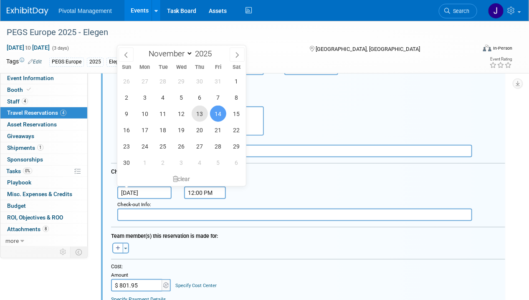
click at [197, 113] on span "13" at bounding box center [200, 114] width 16 height 16
type input "Nov 13, 2025"
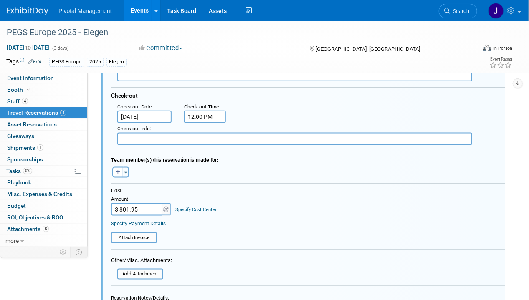
scroll to position [334, 0]
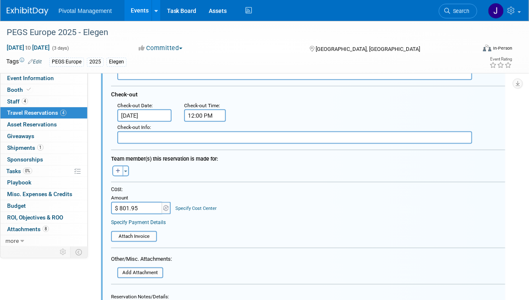
click at [134, 204] on input "$ 801.95" at bounding box center [137, 208] width 52 height 13
click at [204, 206] on link "Specify Cost Center" at bounding box center [196, 208] width 41 height 5
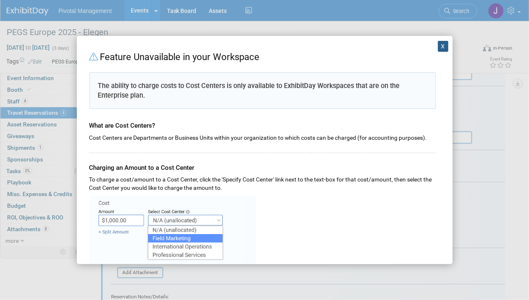
click at [440, 48] on button "X" at bounding box center [443, 46] width 11 height 11
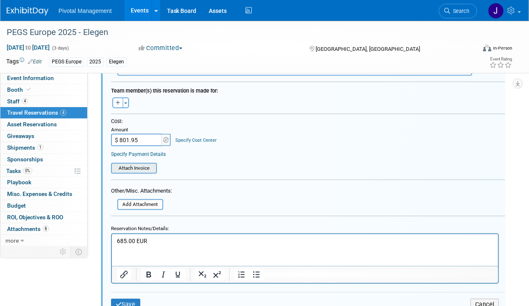
scroll to position [403, 0]
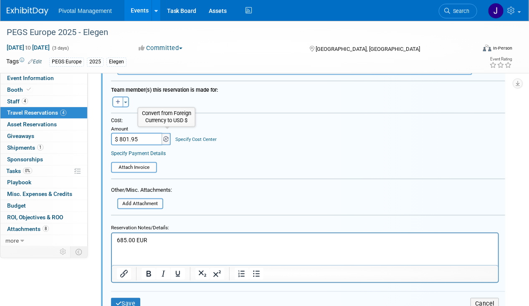
click at [166, 137] on img at bounding box center [165, 140] width 5 height 6
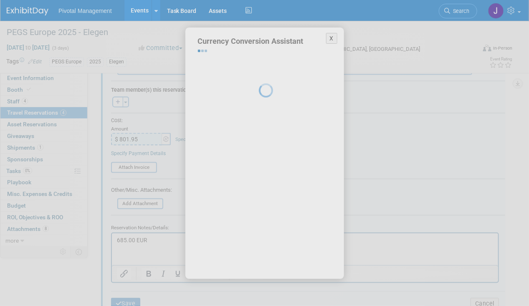
select select "2"
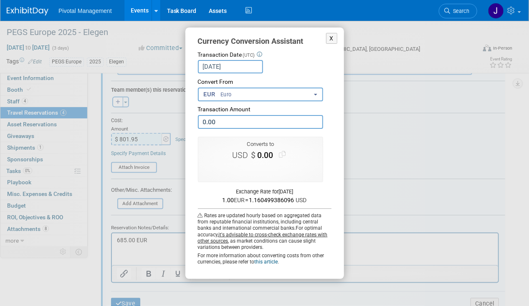
type input "2"
type input "525.00"
click at [269, 167] on button "Use this amount" at bounding box center [260, 169] width 55 height 11
type input "$ 609.26"
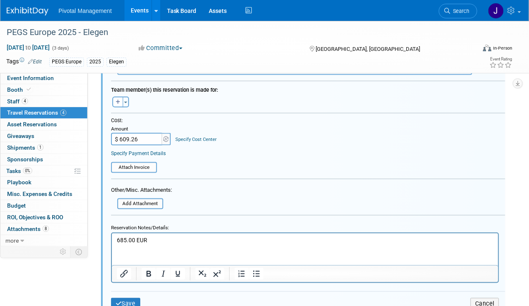
click at [159, 243] on p "685.00 EUR" at bounding box center [304, 241] width 377 height 8
drag, startPoint x: 125, startPoint y: 241, endPoint x: 96, endPoint y: 237, distance: 29.9
click at [111, 237] on html "685.00 EUR" at bounding box center [304, 238] width 386 height 11
click at [124, 300] on button "Save" at bounding box center [125, 305] width 29 height 12
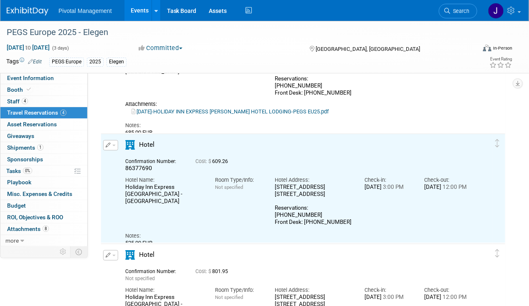
scroll to position [107, 0]
click at [111, 142] on button "button" at bounding box center [110, 144] width 15 height 10
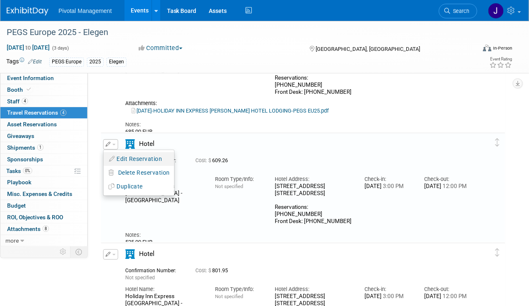
click at [137, 157] on button "Edit Reservation" at bounding box center [139, 159] width 71 height 12
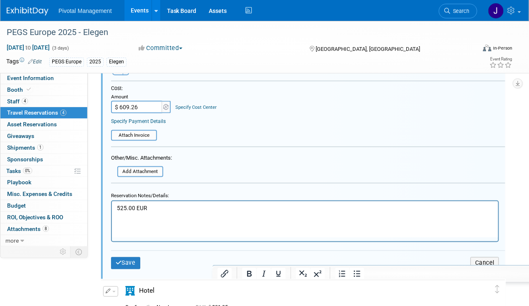
scroll to position [436, 0]
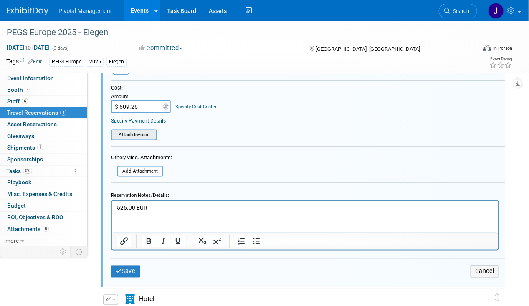
click at [140, 136] on input "file" at bounding box center [106, 135] width 99 height 9
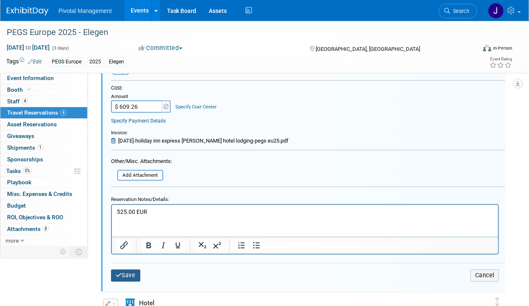
click at [131, 272] on button "Save" at bounding box center [125, 276] width 29 height 12
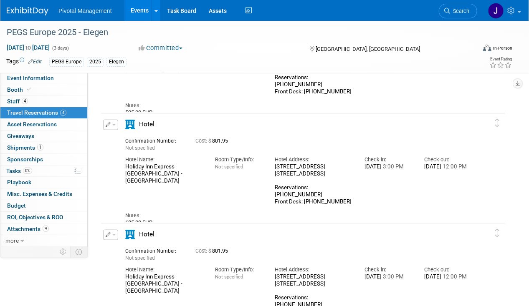
scroll to position [238, 0]
click at [108, 123] on icon "button" at bounding box center [108, 123] width 5 height 5
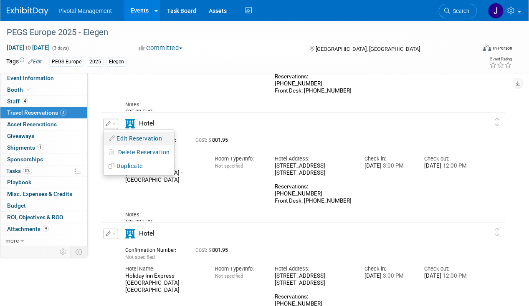
click at [141, 137] on button "Edit Reservation" at bounding box center [139, 139] width 71 height 12
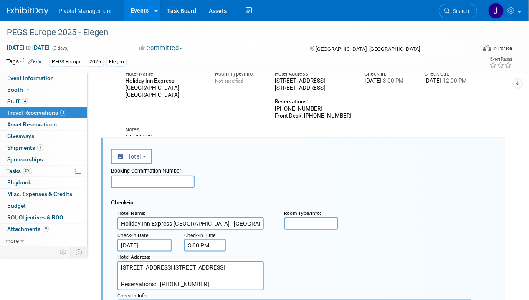
scroll to position [212, 0]
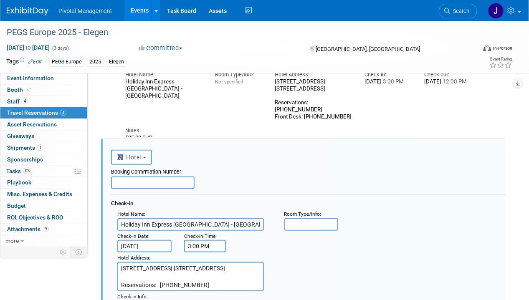
click at [162, 182] on input "text" at bounding box center [153, 183] width 84 height 13
paste input "67242288"
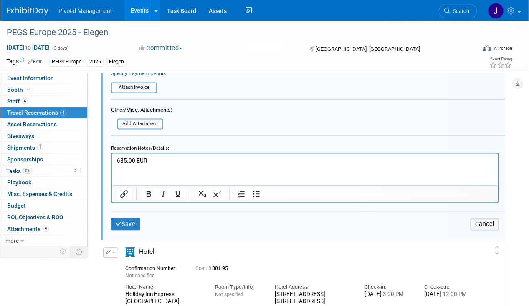
scroll to position [597, 0]
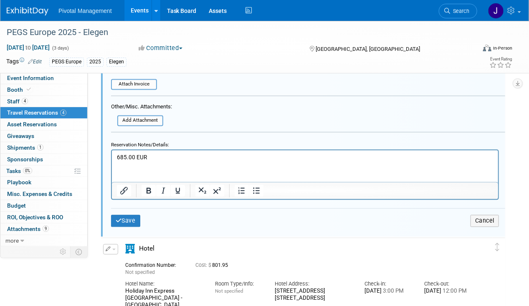
type input "67242288"
click at [172, 158] on p "685.00 EUR" at bounding box center [304, 158] width 377 height 8
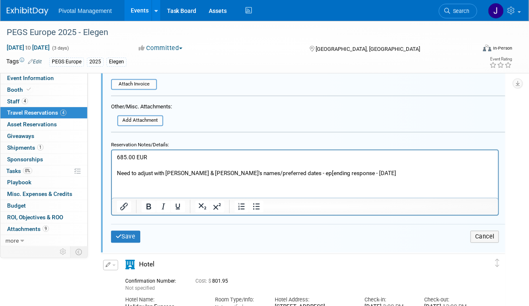
click at [319, 172] on p "Need to adjust with Ross & Galit's names/preferred dates - ep[ending response -…" at bounding box center [304, 174] width 377 height 8
click at [271, 172] on p "Need to adjust with Ross & Galit's names/preferred dates - ep[ending response -…" at bounding box center [304, 174] width 377 height 8
click at [272, 172] on p "Need to adjust with Ross & Galit's names/preferred dates - ep[ending response -…" at bounding box center [304, 174] width 377 height 8
click at [268, 171] on p "Need to adjust with Ross & Galit's names/preferred dates - epending response - …" at bounding box center [304, 174] width 377 height 8
click at [266, 171] on p "Need to adjust with Ross & Galit's names/preferred dates - epending response - …" at bounding box center [304, 174] width 377 height 8
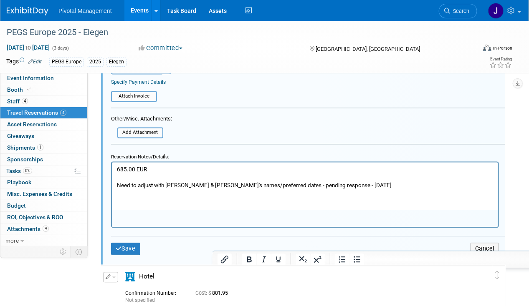
scroll to position [585, 0]
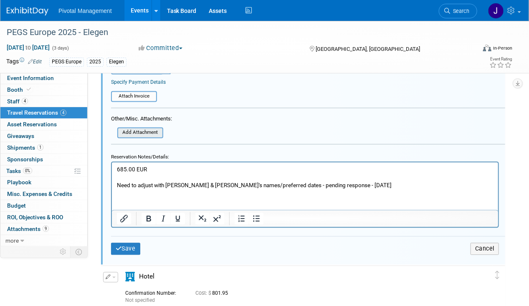
click at [145, 133] on input "file" at bounding box center [112, 133] width 99 height 9
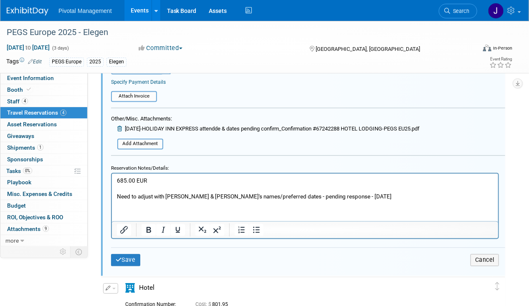
click at [126, 249] on div "Save Cancel" at bounding box center [308, 260] width 394 height 25
click at [130, 260] on button "Save" at bounding box center [125, 261] width 29 height 12
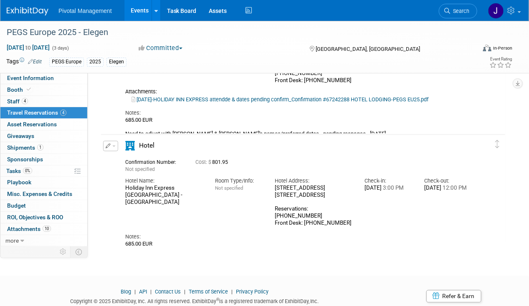
scroll to position [361, 0]
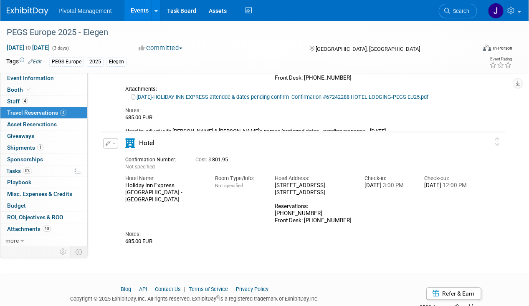
click at [109, 143] on icon "button" at bounding box center [108, 143] width 5 height 5
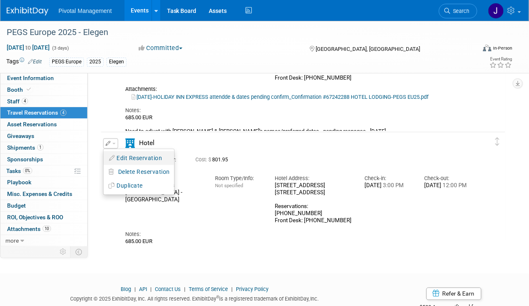
click at [130, 153] on button "Edit Reservation" at bounding box center [139, 158] width 71 height 12
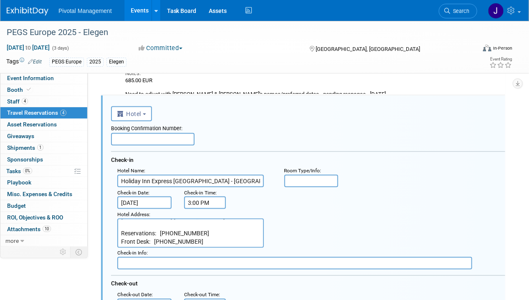
scroll to position [17, 0]
click at [136, 135] on input "text" at bounding box center [153, 139] width 84 height 13
paste input "45702883"
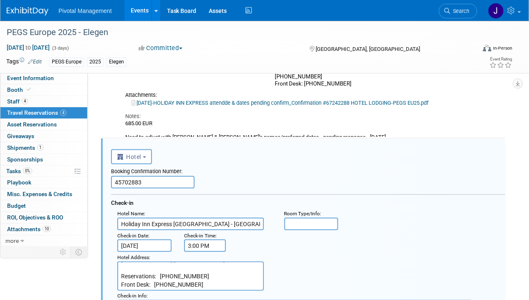
scroll to position [354, 0]
type input "45702883"
drag, startPoint x: 126, startPoint y: 130, endPoint x: 352, endPoint y: 129, distance: 225.9
click at [352, 129] on div "685.00 EUR Need to adjust with Ross & Galit's names/preferred dates - pending r…" at bounding box center [298, 131] width 347 height 20
copy div "Need to adjust with Ross & Galit's names/preferred dates - pending response - 0…"
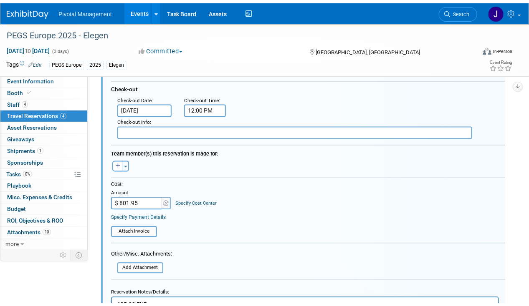
scroll to position [678, 0]
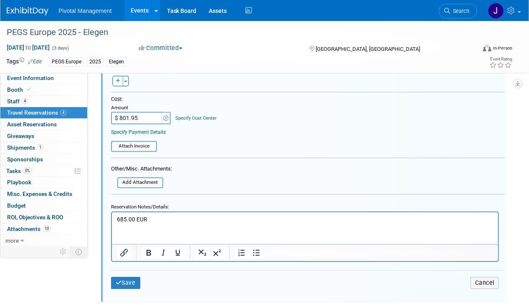
click at [164, 221] on p "685.00 EUR" at bounding box center [304, 219] width 377 height 8
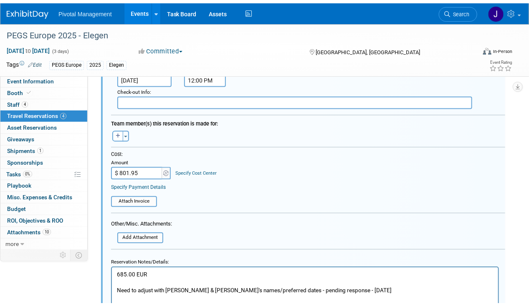
scroll to position [667, 0]
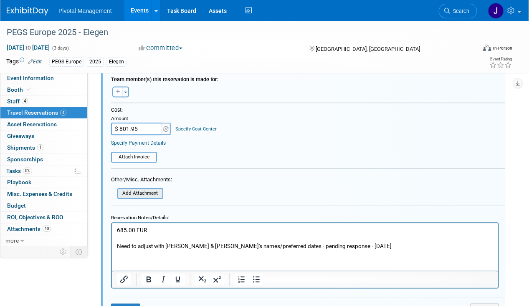
click at [131, 190] on input "file" at bounding box center [112, 193] width 99 height 9
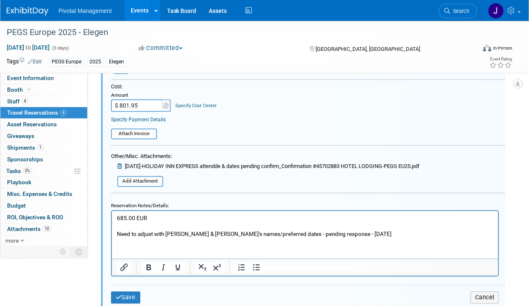
scroll to position [699, 0]
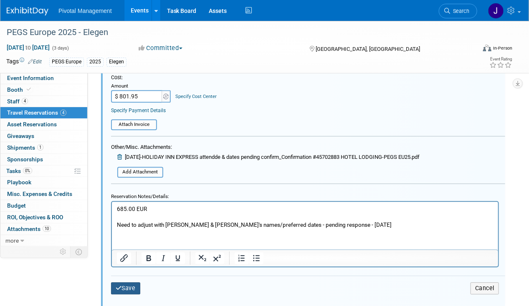
click at [129, 283] on button "Save" at bounding box center [125, 289] width 29 height 12
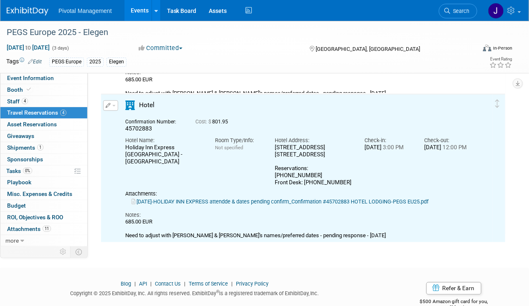
scroll to position [398, 0]
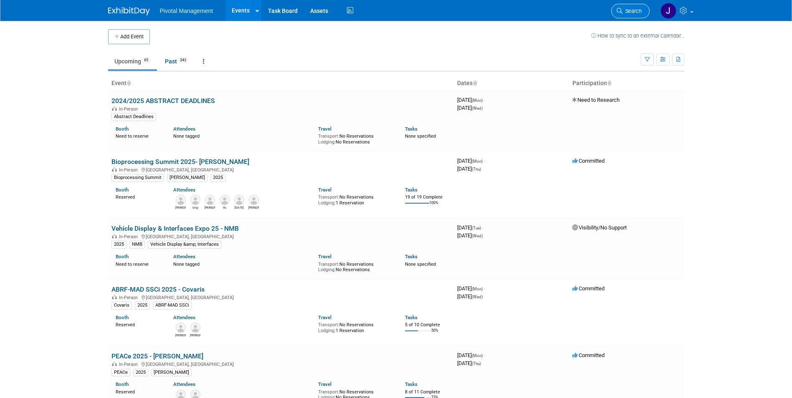
click at [626, 7] on link "Search" at bounding box center [630, 11] width 38 height 15
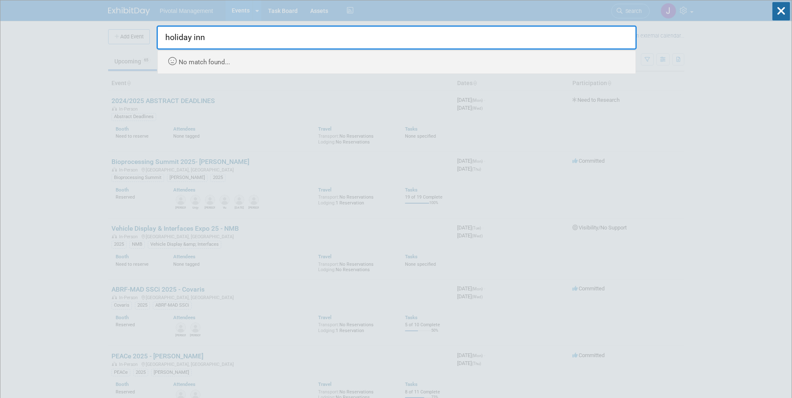
drag, startPoint x: 219, startPoint y: 37, endPoint x: 170, endPoint y: 36, distance: 48.4
click at [170, 36] on input "holiday inn" at bounding box center [397, 37] width 480 height 24
type input "holiday inn"
click at [231, 42] on input "holiday inn" at bounding box center [397, 37] width 480 height 24
drag, startPoint x: 224, startPoint y: 35, endPoint x: 144, endPoint y: 35, distance: 80.2
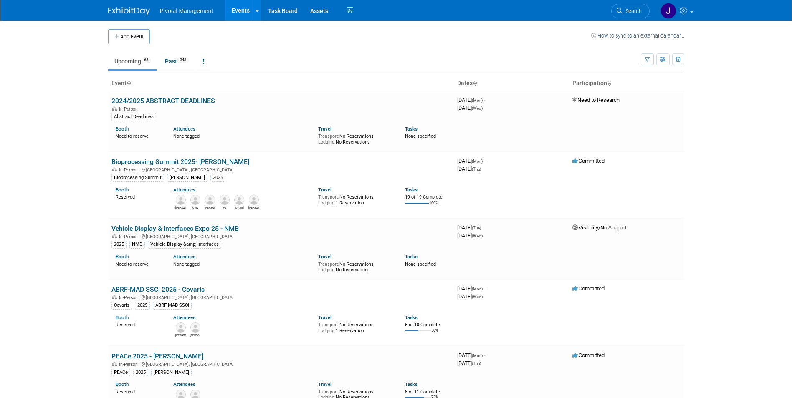
click at [231, 8] on link "Events" at bounding box center [240, 10] width 30 height 21
click at [137, 13] on img at bounding box center [129, 11] width 42 height 8
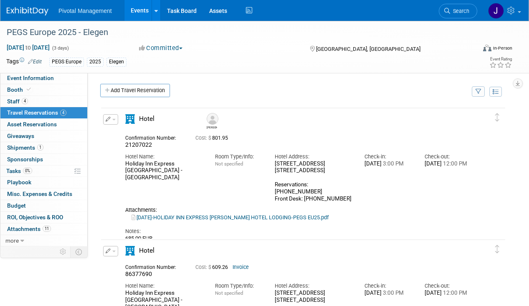
click at [461, 12] on span "Search" at bounding box center [459, 11] width 19 height 6
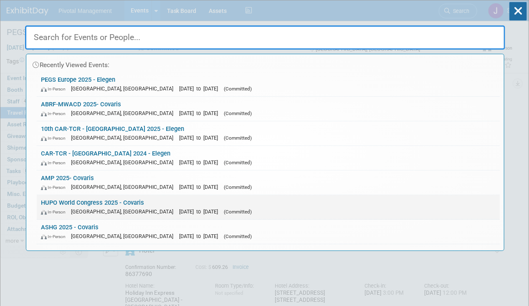
click at [154, 202] on link "HUPO World Congress 2025 - Covaris In-Person Toronto, Canada Nov 9, 2025 to Nov…" at bounding box center [268, 207] width 463 height 24
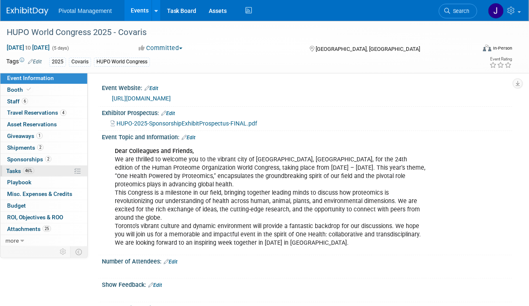
click at [43, 166] on link "46% Tasks 46%" at bounding box center [43, 171] width 87 height 11
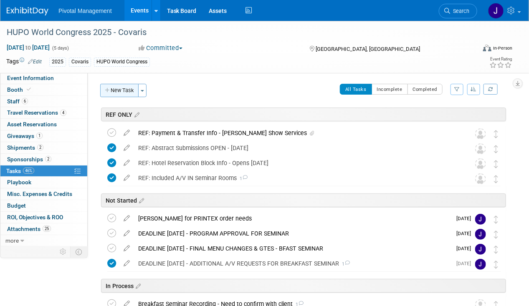
click at [114, 87] on button "New Task" at bounding box center [119, 90] width 38 height 13
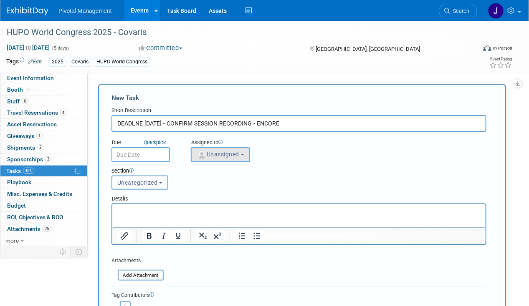
type input "DEADLNE [DATE] - CONFIRM SESSION RECORDING - ENCORE"
click at [208, 155] on span "Unassigned" at bounding box center [218, 154] width 43 height 7
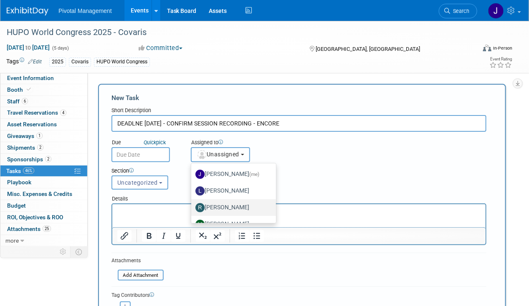
scroll to position [53, 0]
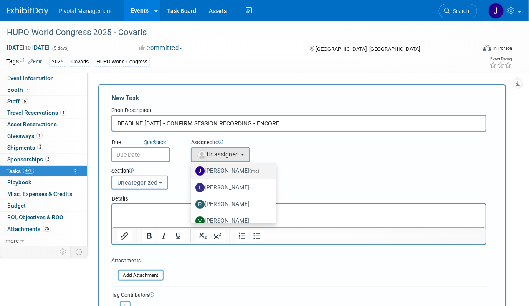
click at [221, 168] on label "Jessica Gatton (me)" at bounding box center [231, 170] width 72 height 13
click at [192, 168] on input "Jessica Gatton (me)" at bounding box center [189, 169] width 5 height 5
select select "497b41a6-53ff-4b84-8c73-e588064afe10"
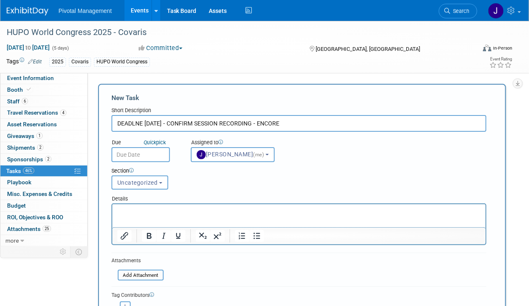
click at [125, 157] on body "Pivotal Management Events Add Event Bulk Upload Events Shareable Event Boards R…" at bounding box center [264, 153] width 529 height 306
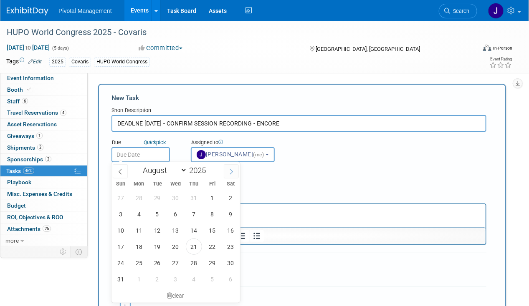
click at [228, 170] on icon at bounding box center [231, 172] width 6 height 6
select select "8"
click at [145, 228] on span "15" at bounding box center [139, 231] width 16 height 16
type input "Sep 15, 2025"
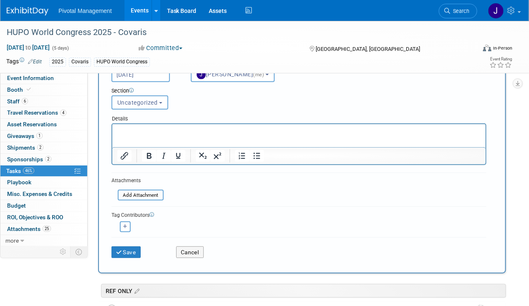
scroll to position [81, 0]
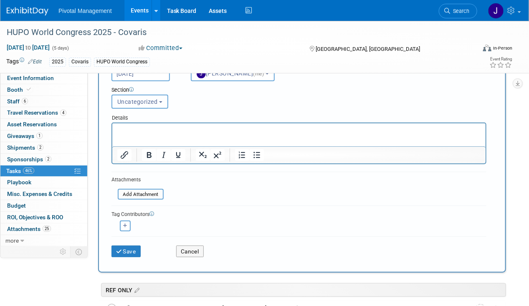
click at [129, 101] on span "Uncategorized" at bounding box center [137, 102] width 40 height 7
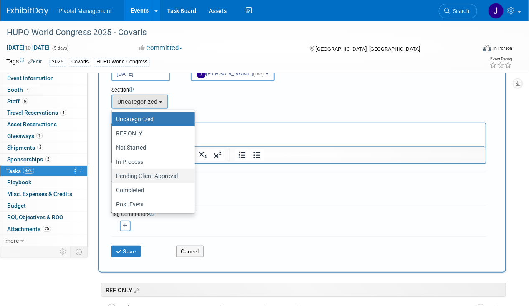
click at [155, 177] on label "Pending Client Approval" at bounding box center [151, 176] width 70 height 11
click at [113, 177] on input "Pending Client Approval" at bounding box center [110, 176] width 5 height 5
select select "11273012"
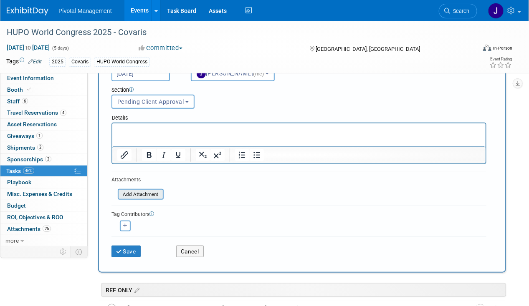
click at [147, 197] on input "file" at bounding box center [112, 195] width 99 height 10
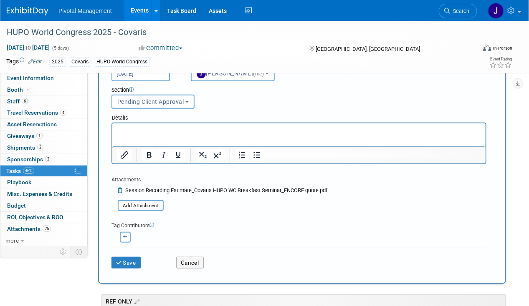
click at [134, 252] on div "Save" at bounding box center [137, 260] width 65 height 17
click at [129, 258] on button "Save" at bounding box center [125, 263] width 29 height 12
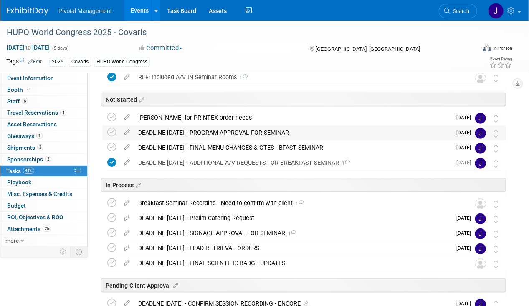
scroll to position [105, 0]
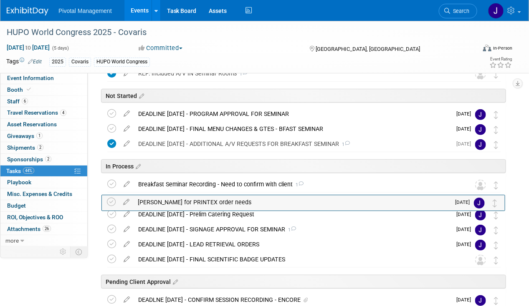
drag, startPoint x: 493, startPoint y: 111, endPoint x: 493, endPoint y: 201, distance: 89.4
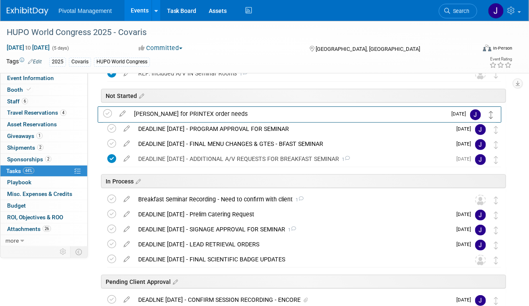
drag, startPoint x: 495, startPoint y: 200, endPoint x: 490, endPoint y: 115, distance: 84.9
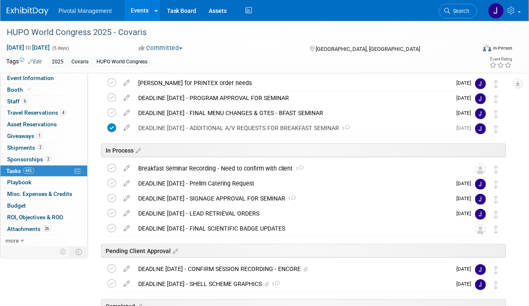
scroll to position [139, 0]
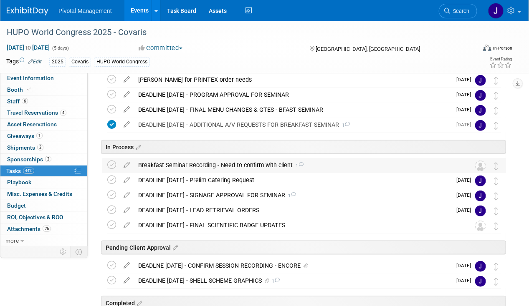
click at [223, 165] on div "Breakfast Seminar Recording - Need to confirm with client 1" at bounding box center [296, 165] width 324 height 14
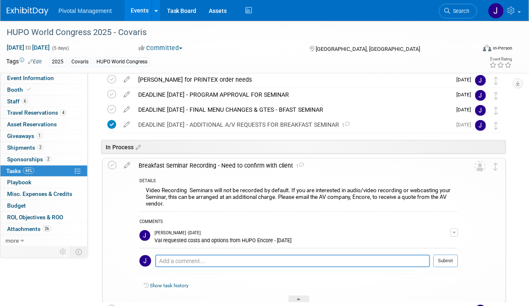
click at [223, 165] on div "Breakfast Seminar Recording - Need to confirm with client 1" at bounding box center [296, 166] width 324 height 14
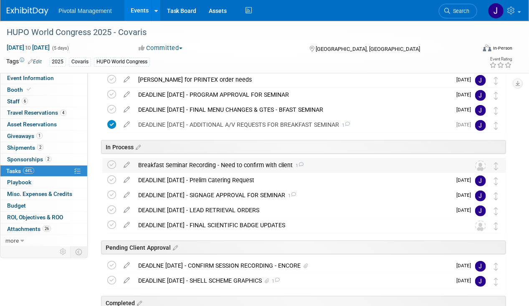
click at [223, 165] on div "Breakfast Seminar Recording - Need to confirm with client 1" at bounding box center [296, 165] width 324 height 14
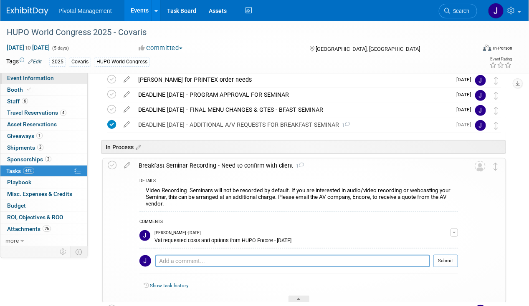
click at [41, 78] on span "Event Information" at bounding box center [30, 78] width 47 height 7
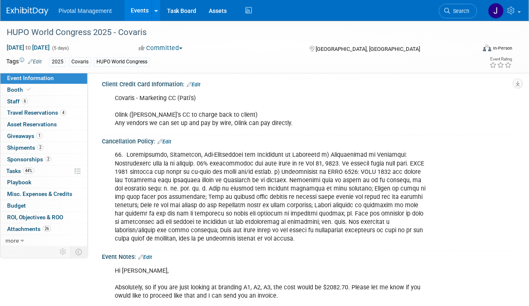
scroll to position [1882, 0]
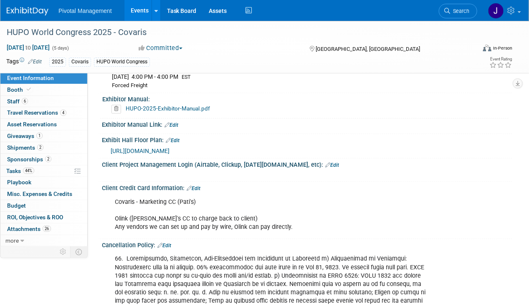
click at [170, 154] on span "https://icsevents.eventsair.com/ExhibitionPortal/hupo2025/exhibitor-portal/floo…" at bounding box center [140, 151] width 59 height 7
click at [27, 91] on icon at bounding box center [29, 89] width 4 height 5
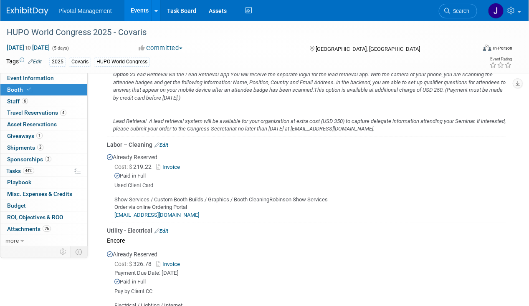
scroll to position [983, 0]
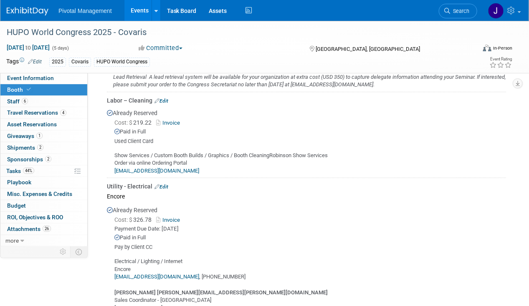
click at [171, 120] on link "Invoice" at bounding box center [169, 123] width 27 height 6
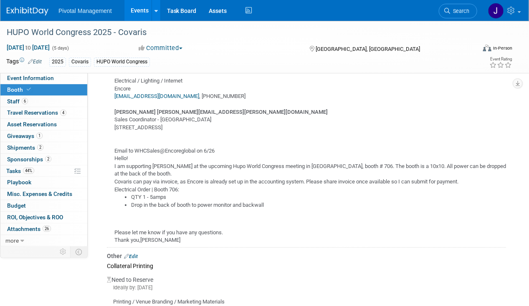
scroll to position [1079, 0]
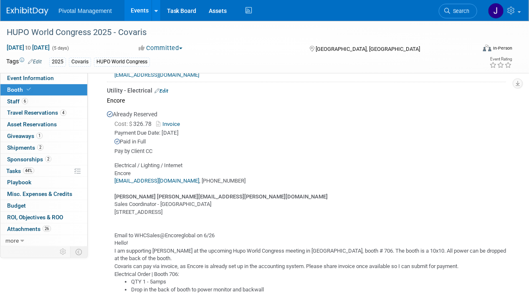
click at [171, 121] on link "Invoice" at bounding box center [169, 124] width 27 height 6
